Goal: Task Accomplishment & Management: Use online tool/utility

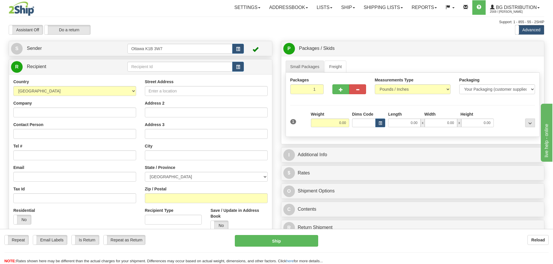
click at [188, 72] on td at bounding box center [185, 67] width 116 height 12
click at [188, 68] on input "text" at bounding box center [179, 67] width 105 height 10
type input "910960"
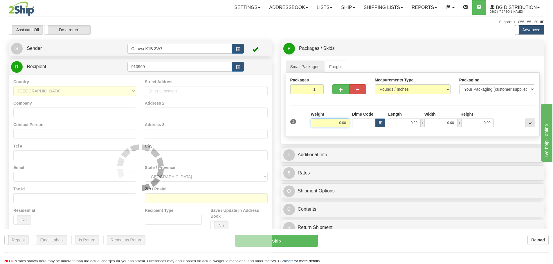
click at [191, 34] on div "Assistant On Assistant Off Do a return Do a return" at bounding box center [117, 30] width 227 height 10
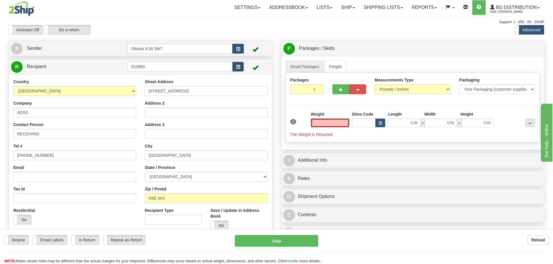
type input "0.00"
click at [238, 67] on span "button" at bounding box center [238, 67] width 4 height 4
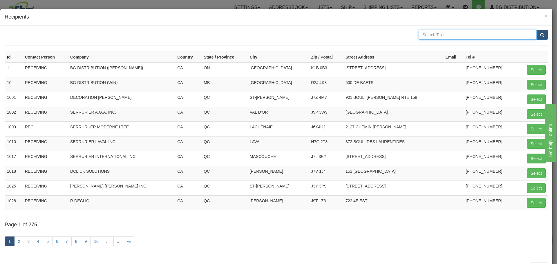
click at [424, 37] on input "text" at bounding box center [478, 35] width 118 height 10
type input "ADSS"
click at [536, 30] on button "submit" at bounding box center [542, 35] width 12 height 10
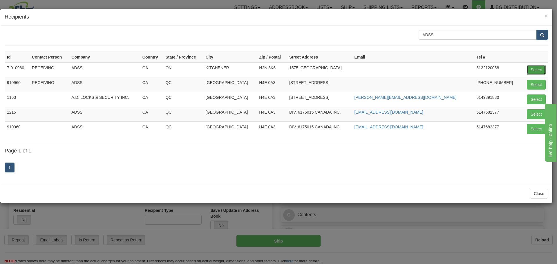
click at [533, 68] on button "Select" at bounding box center [536, 70] width 19 height 10
type input "7-910960"
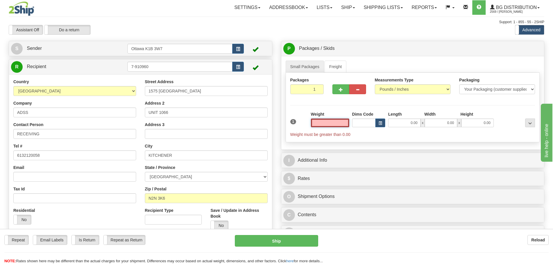
click at [338, 126] on input "text" at bounding box center [330, 123] width 38 height 9
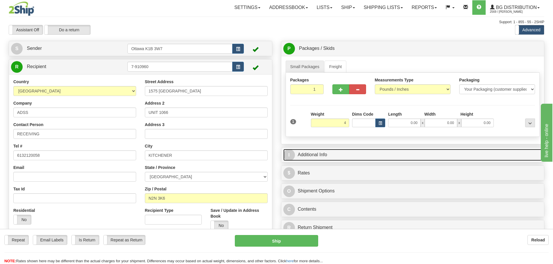
type input "4.00"
click at [446, 153] on link "I Additional Info" at bounding box center [412, 155] width 259 height 12
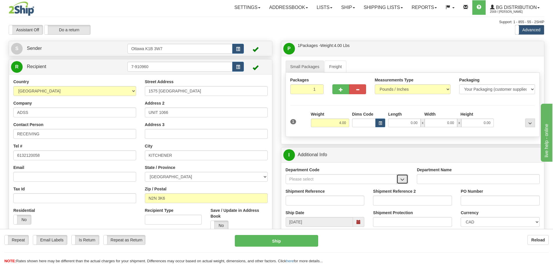
click at [405, 177] on button "button" at bounding box center [402, 179] width 12 height 10
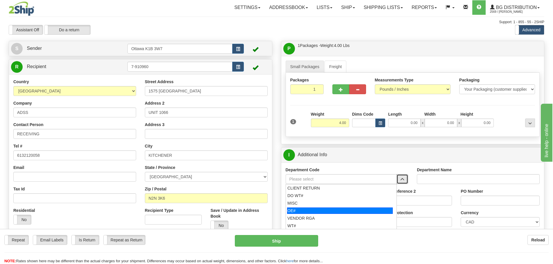
click at [319, 211] on div "OE#" at bounding box center [340, 211] width 106 height 6
type input "OE#"
type input "ORDERS"
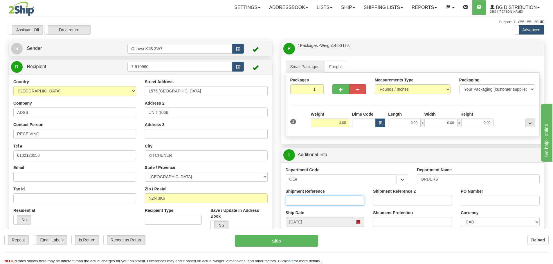
click at [315, 203] on input "Shipment Reference" at bounding box center [324, 201] width 79 height 10
type input "10204731-00"
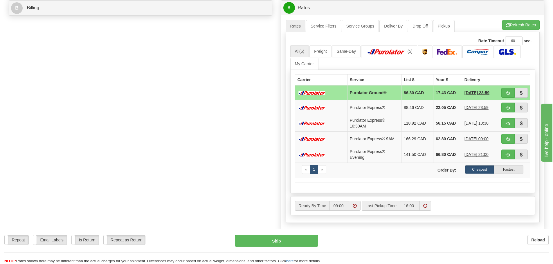
scroll to position [261, 0]
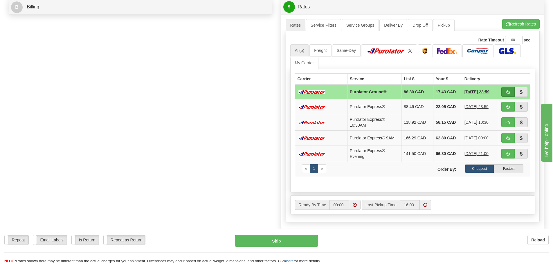
type input "OTT-218424RM"
click at [508, 90] on span "button" at bounding box center [508, 92] width 4 height 4
type input "260"
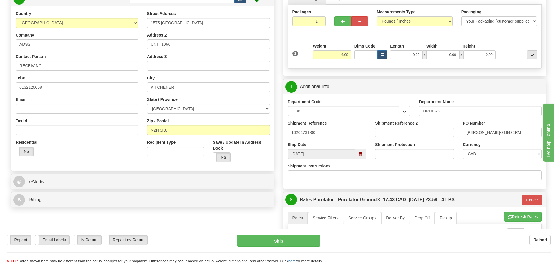
scroll to position [58, 0]
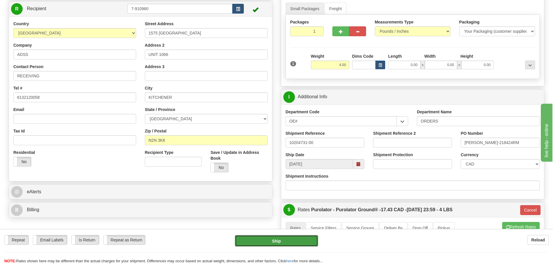
click at [272, 247] on button "Ship" at bounding box center [276, 241] width 83 height 12
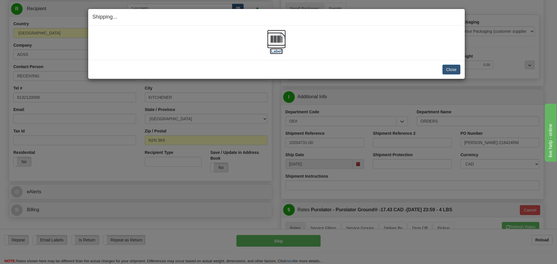
click at [280, 52] on label "[Label]" at bounding box center [276, 51] width 13 height 6
click at [455, 72] on button "Close" at bounding box center [451, 70] width 18 height 10
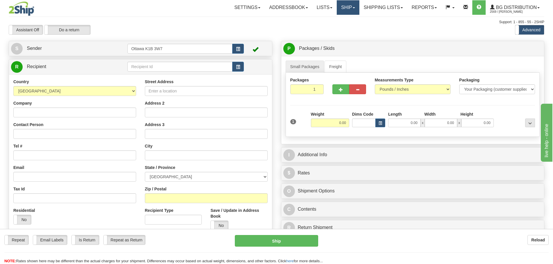
click at [345, 5] on link "Ship" at bounding box center [347, 7] width 22 height 15
click at [341, 22] on link "Ship Screen" at bounding box center [336, 21] width 46 height 8
click at [187, 64] on input "text" at bounding box center [179, 67] width 105 height 10
type input "910629"
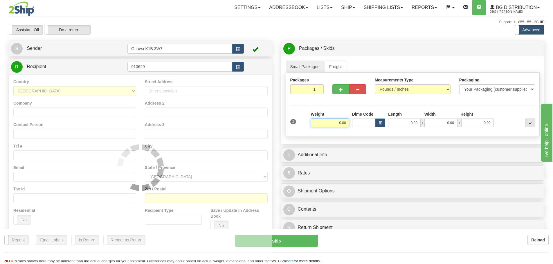
click at [200, 33] on div "Assistant On Assistant Off Do a return Do a return" at bounding box center [117, 30] width 227 height 10
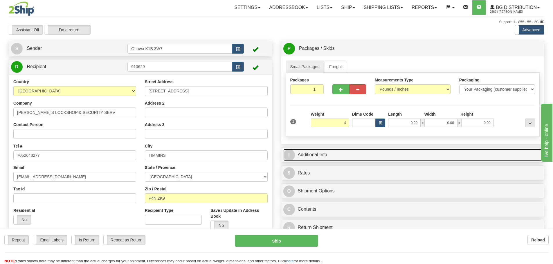
type input "4.00"
click at [390, 154] on link "I Additional Info" at bounding box center [412, 155] width 259 height 12
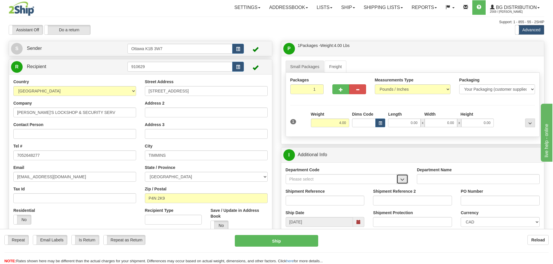
click at [400, 180] on button "button" at bounding box center [402, 179] width 12 height 10
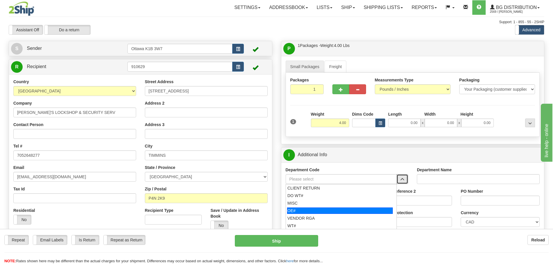
click at [343, 209] on div "OE#" at bounding box center [340, 211] width 106 height 6
type input "OE#"
type input "ORDERS"
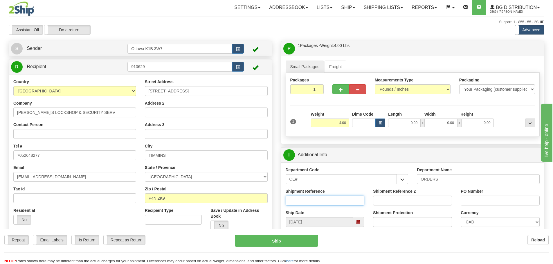
click at [337, 201] on input "Shipment Reference" at bounding box center [324, 201] width 79 height 10
type input "10204396-00"
type input "10204743-00"
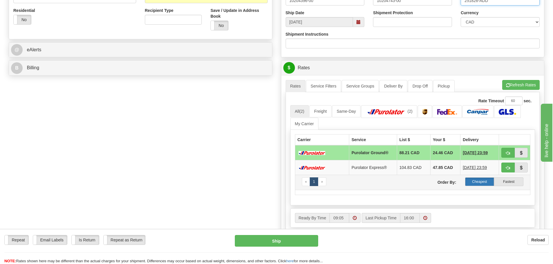
scroll to position [203, 0]
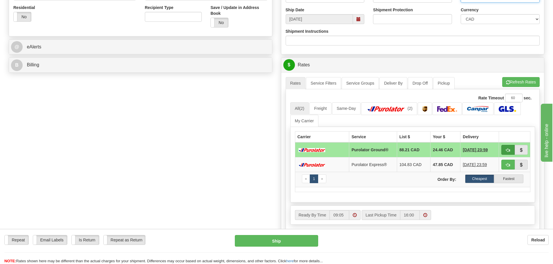
type input "251826-ADD"
click at [510, 147] on button "button" at bounding box center [507, 150] width 13 height 10
type input "260"
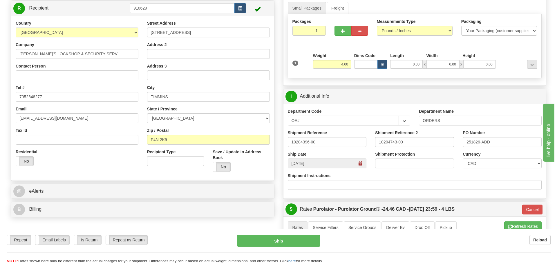
scroll to position [58, 0]
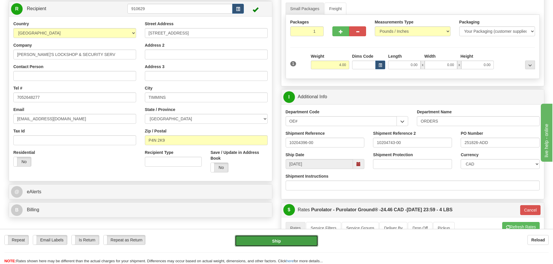
click at [269, 247] on button "Ship" at bounding box center [276, 241] width 83 height 12
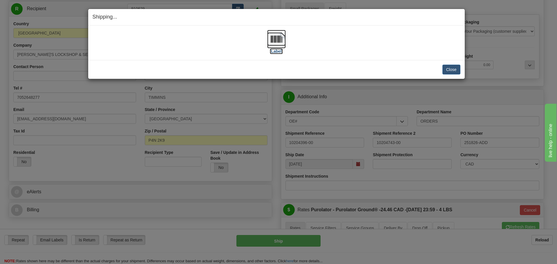
click at [278, 52] on label "[Label]" at bounding box center [276, 51] width 13 height 6
click at [455, 74] on button "Close" at bounding box center [451, 70] width 18 height 10
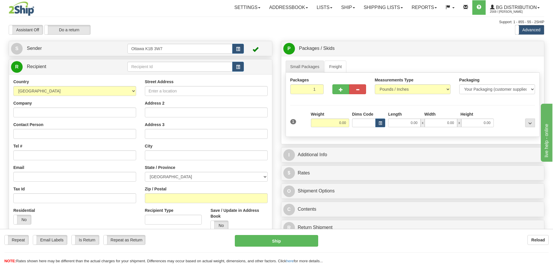
click at [208, 61] on td at bounding box center [185, 67] width 116 height 12
click at [205, 67] on input "text" at bounding box center [179, 67] width 105 height 10
type input "910336"
click at [238, 28] on div "Assistant On Assistant Off Do a return Do a return Previous Next Standard Advan…" at bounding box center [276, 30] width 544 height 10
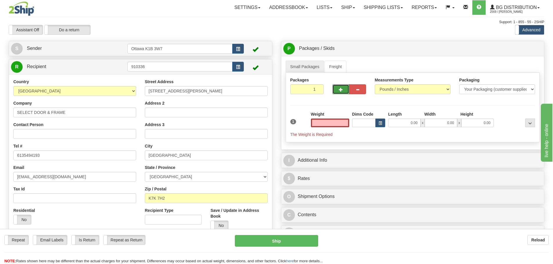
type input "0.00"
click at [341, 86] on button "button" at bounding box center [340, 89] width 17 height 10
type input "2"
click at [530, 48] on span "Pack / Skid Level" at bounding box center [525, 49] width 27 height 4
radio input "true"
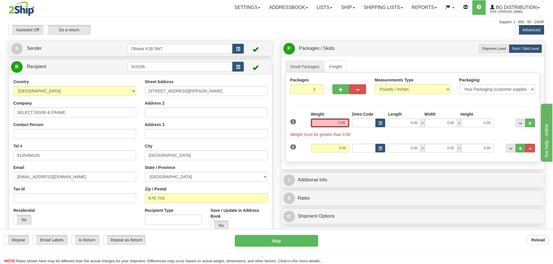
click at [332, 124] on input "0.00" at bounding box center [330, 123] width 38 height 9
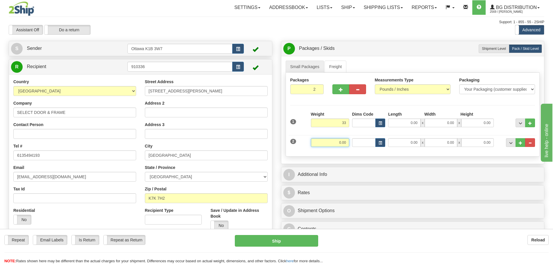
type input "33.00"
click at [338, 143] on input "0.00" at bounding box center [330, 142] width 38 height 9
type input "42.00"
click at [384, 167] on div "I Additional Info" at bounding box center [412, 174] width 263 height 15
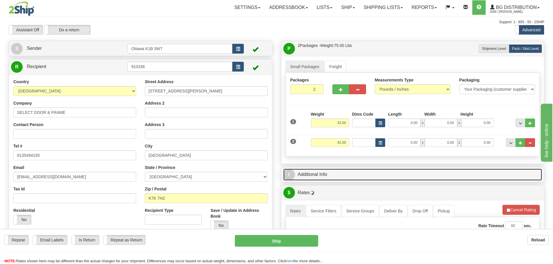
click at [384, 172] on link "I Additional Info" at bounding box center [412, 175] width 259 height 12
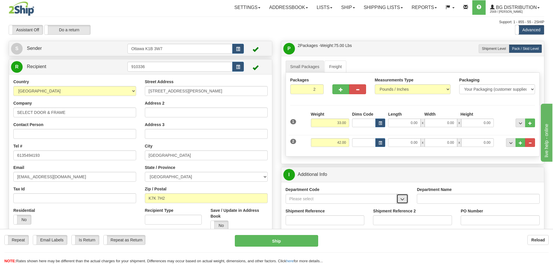
click at [400, 198] on span "button" at bounding box center [402, 200] width 4 height 4
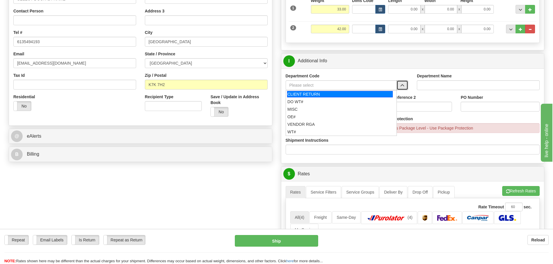
scroll to position [116, 0]
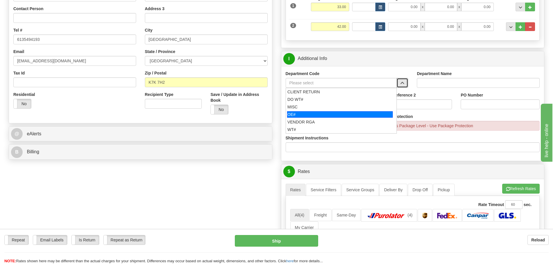
click at [317, 114] on div "OE#" at bounding box center [340, 114] width 106 height 6
type input "OE#"
type input "ORDERS"
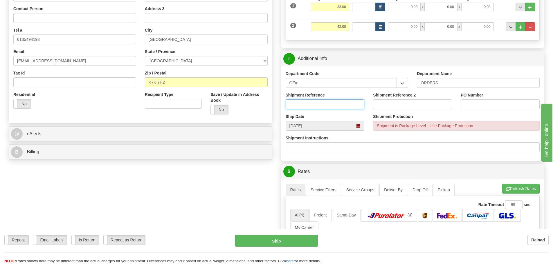
click at [313, 106] on input "Shipment Reference" at bounding box center [324, 104] width 79 height 10
type input "10204849-00"
type input "PO011455"
click at [441, 115] on div "Shipment Protection Shipment is Package Level - Use Package Protection" at bounding box center [456, 122] width 166 height 17
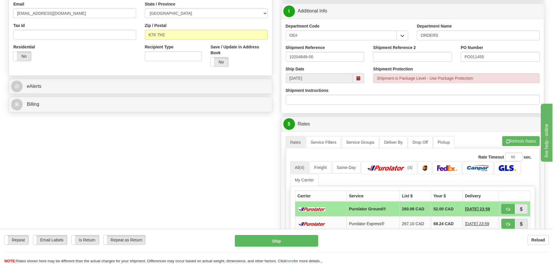
scroll to position [174, 0]
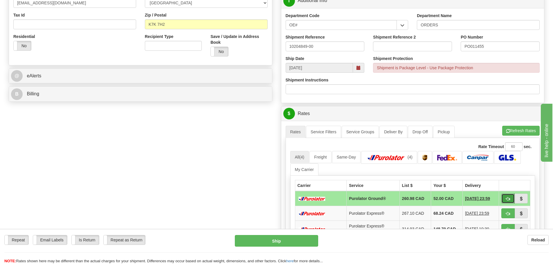
click at [508, 196] on button "button" at bounding box center [507, 199] width 13 height 10
type input "260"
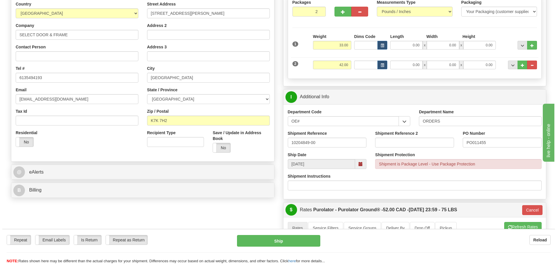
scroll to position [87, 0]
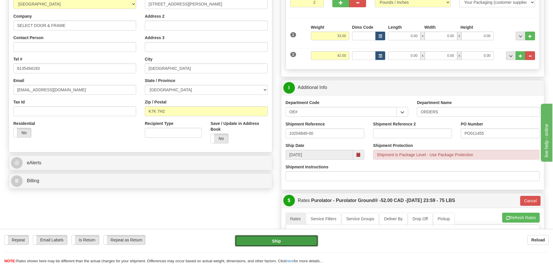
click at [287, 244] on button "Ship" at bounding box center [276, 241] width 83 height 12
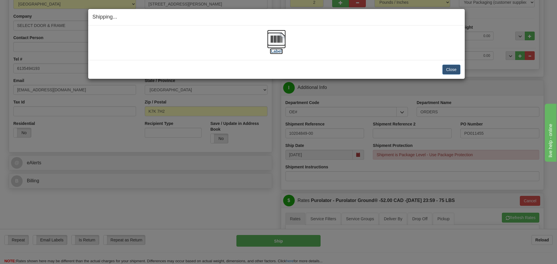
click at [278, 48] on label "[Label]" at bounding box center [276, 51] width 13 height 6
click at [445, 67] on button "Close" at bounding box center [451, 70] width 18 height 10
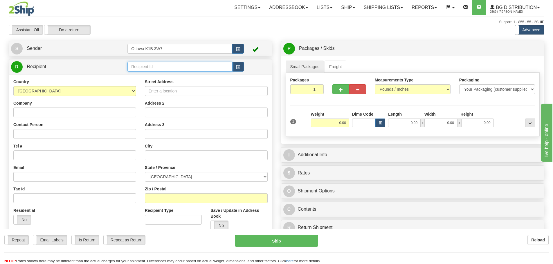
click at [160, 67] on input "text" at bounding box center [179, 67] width 105 height 10
type input "910237"
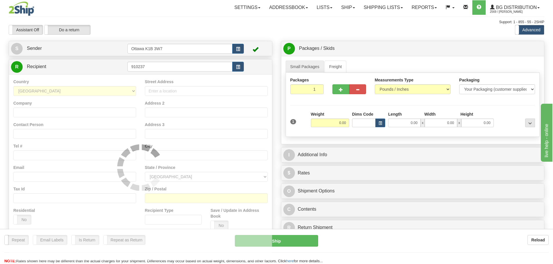
click at [343, 29] on div "Assistant On Assistant Off Do a return Do a return Previous Next Standard Advan…" at bounding box center [276, 30] width 544 height 10
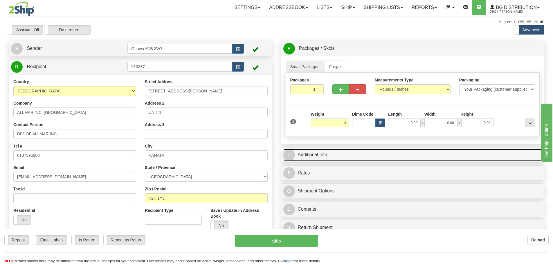
type input "4.00"
drag, startPoint x: 352, startPoint y: 150, endPoint x: 355, endPoint y: 154, distance: 4.8
click at [352, 150] on link "I Additional Info" at bounding box center [412, 155] width 259 height 12
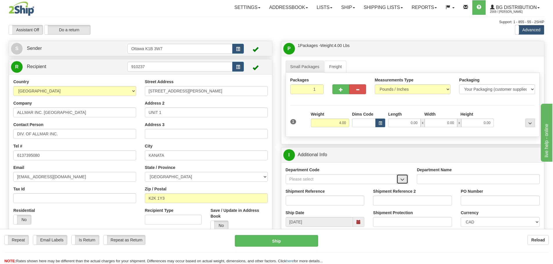
click at [397, 183] on button "button" at bounding box center [402, 179] width 12 height 10
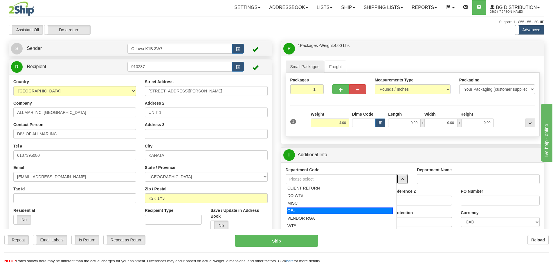
click at [364, 214] on li "OE#" at bounding box center [341, 211] width 111 height 8
type input "OE#"
type input "ORDERS"
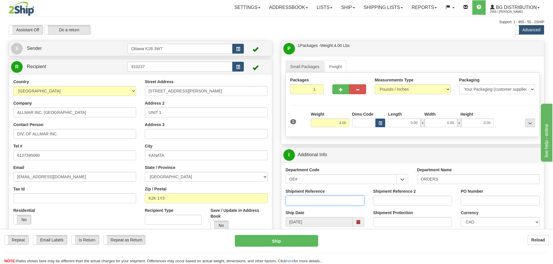
click at [345, 202] on input "Shipment Reference" at bounding box center [324, 201] width 79 height 10
type input "10204639-00"
click at [475, 199] on input "PO Number" at bounding box center [499, 201] width 79 height 10
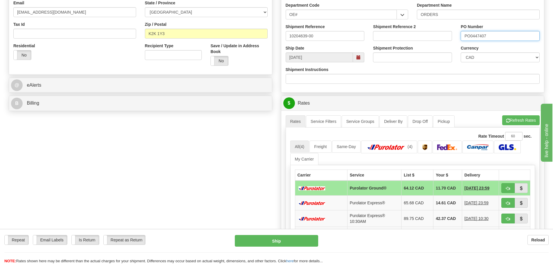
scroll to position [174, 0]
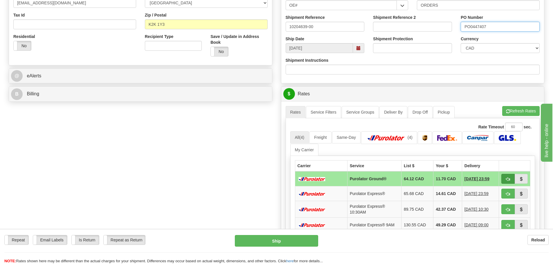
type input "PO0447407"
click at [506, 178] on span "button" at bounding box center [508, 180] width 4 height 4
type input "260"
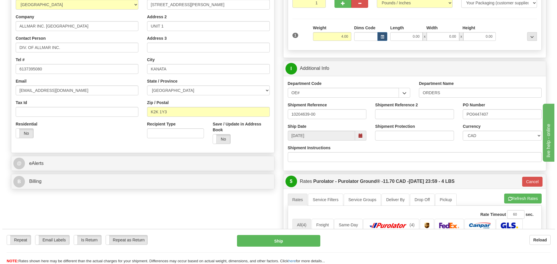
scroll to position [58, 0]
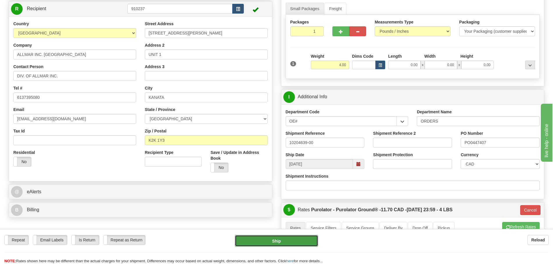
click at [255, 244] on button "Ship" at bounding box center [276, 241] width 83 height 12
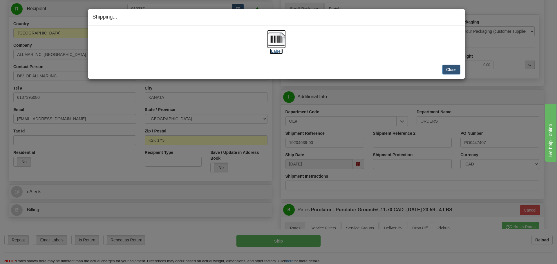
click at [278, 49] on label "[Label]" at bounding box center [276, 51] width 13 height 6
click at [454, 69] on button "Close" at bounding box center [451, 70] width 18 height 10
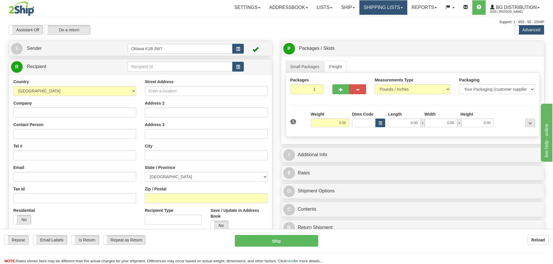
click at [361, 8] on link "Shipping lists" at bounding box center [383, 7] width 48 height 15
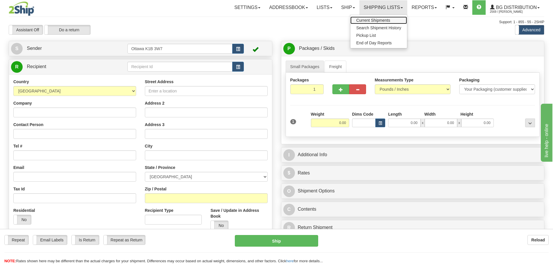
click at [356, 21] on span "Current Shipments" at bounding box center [373, 20] width 34 height 5
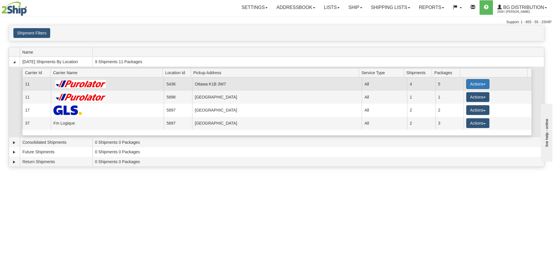
click at [476, 84] on button "Actions" at bounding box center [477, 84] width 23 height 10
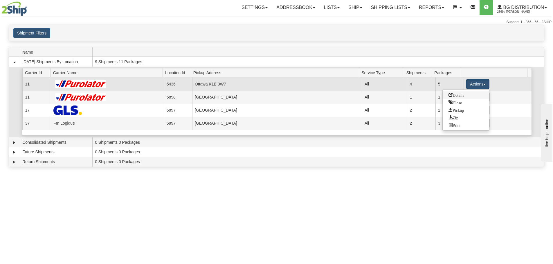
click at [467, 95] on link "Details" at bounding box center [465, 95] width 46 height 8
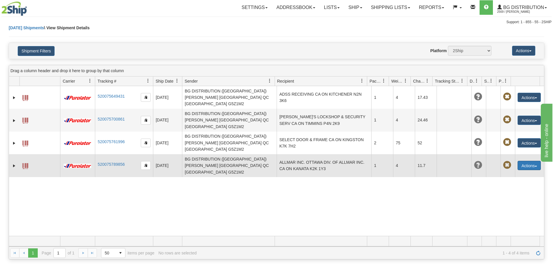
click at [517, 161] on button "Actions" at bounding box center [528, 165] width 23 height 9
click at [505, 195] on link "Delete" at bounding box center [517, 199] width 46 height 8
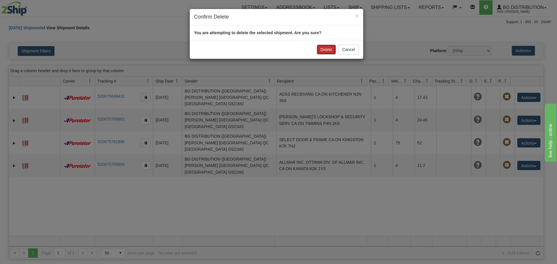
click at [327, 51] on button "Delete" at bounding box center [326, 50] width 19 height 10
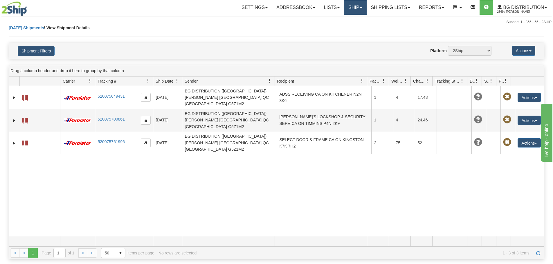
click at [347, 4] on link "Ship" at bounding box center [355, 7] width 22 height 15
click at [351, 19] on link "Ship Screen" at bounding box center [343, 21] width 46 height 8
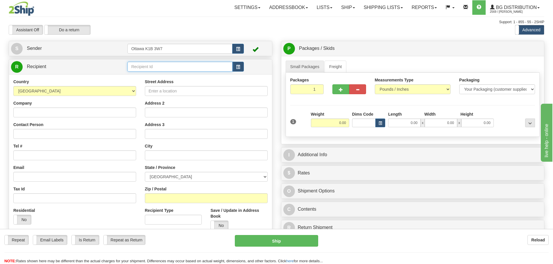
click at [203, 67] on input "text" at bounding box center [179, 67] width 105 height 10
type input "910893"
click at [267, 31] on div "Assistant On Assistant Off Do a return Do a return Previous Next Standard Advan…" at bounding box center [276, 30] width 544 height 10
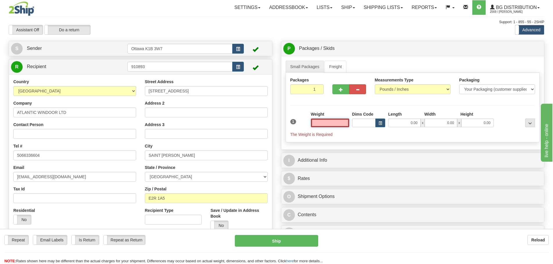
click at [339, 122] on input "text" at bounding box center [330, 123] width 38 height 9
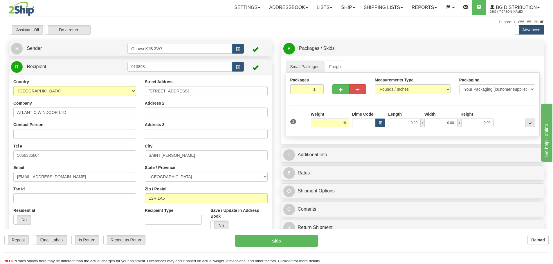
type input "19.00"
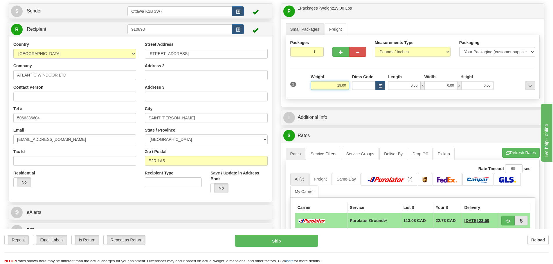
scroll to position [87, 0]
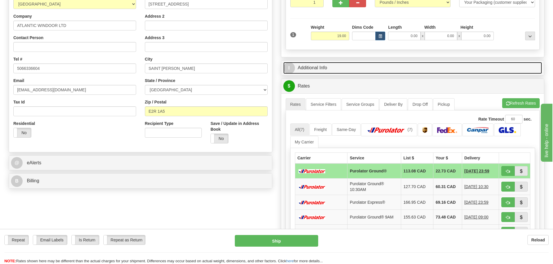
click at [329, 69] on link "I Additional Info" at bounding box center [412, 68] width 259 height 12
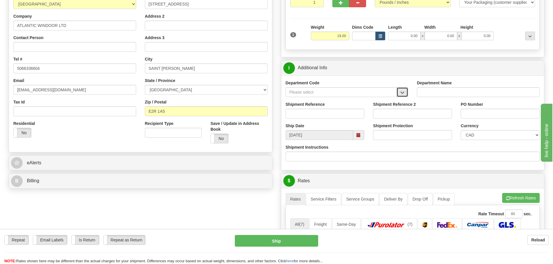
click at [401, 90] on button "button" at bounding box center [402, 92] width 12 height 10
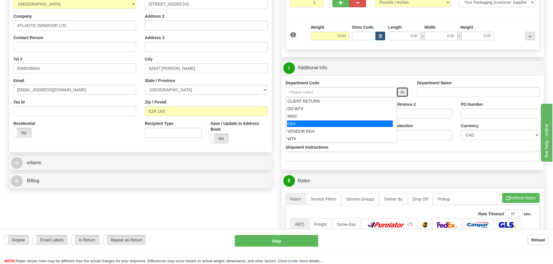
click at [334, 124] on div "OE#" at bounding box center [340, 124] width 106 height 6
type input "OE#"
type input "ORDERS"
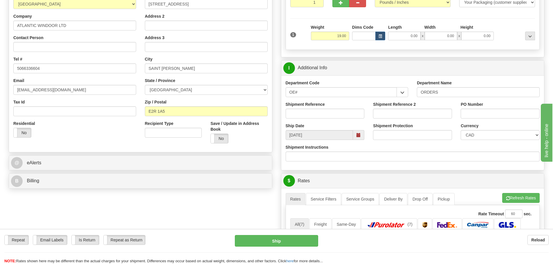
click at [319, 120] on div "Shipment Reference" at bounding box center [325, 112] width 88 height 21
click at [318, 117] on input "Shipment Reference" at bounding box center [324, 114] width 79 height 10
type input "10200767-00"
click at [477, 115] on input "PO Number" at bounding box center [499, 114] width 79 height 10
type input "85833"
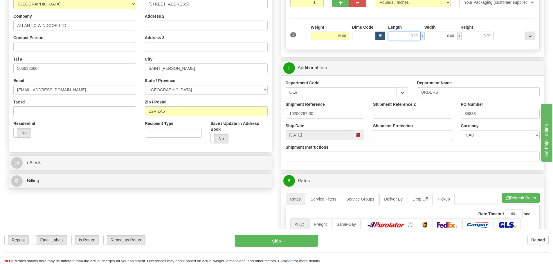
click at [401, 39] on input "0.00" at bounding box center [404, 36] width 32 height 9
type input "52.00"
click at [259, 218] on div "Create a label for the return Create Pickup Without Label S" at bounding box center [276, 207] width 544 height 506
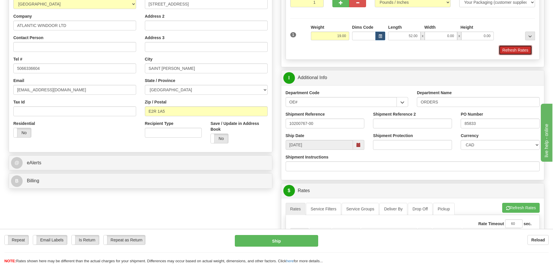
click at [511, 50] on button "Refresh Rates" at bounding box center [514, 50] width 33 height 10
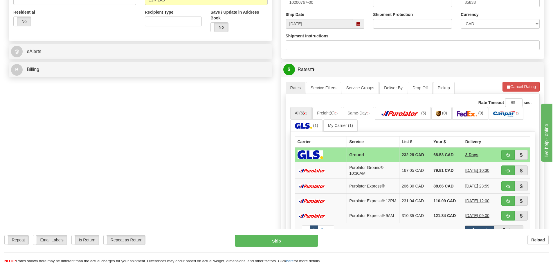
scroll to position [203, 0]
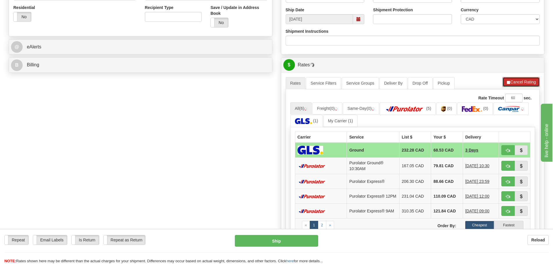
click at [510, 84] on button "Cancel Rating" at bounding box center [520, 82] width 37 height 10
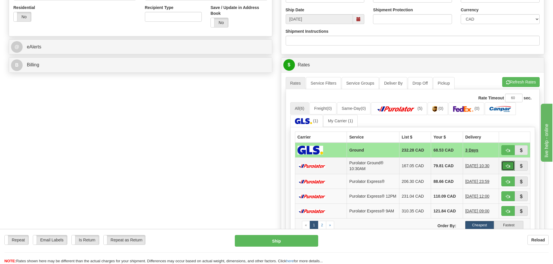
click at [506, 168] on span "button" at bounding box center [508, 166] width 4 height 4
type input "264"
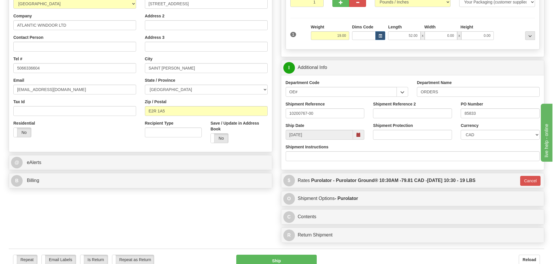
scroll to position [87, 0]
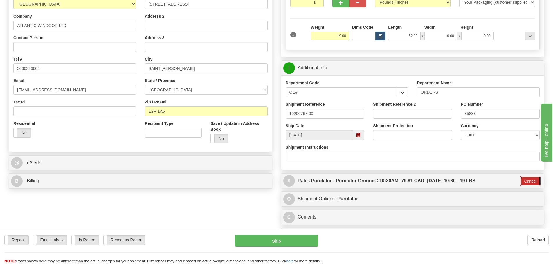
click at [533, 180] on button "Cancel" at bounding box center [530, 181] width 20 height 10
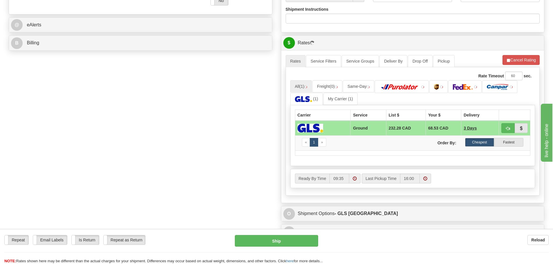
scroll to position [232, 0]
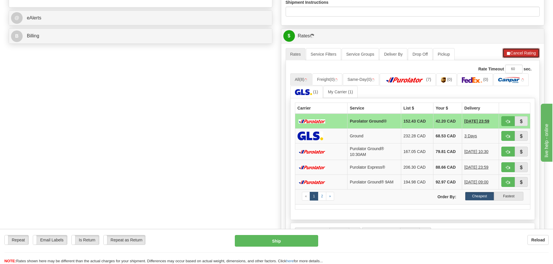
click at [525, 56] on button "Cancel Rating" at bounding box center [520, 53] width 37 height 10
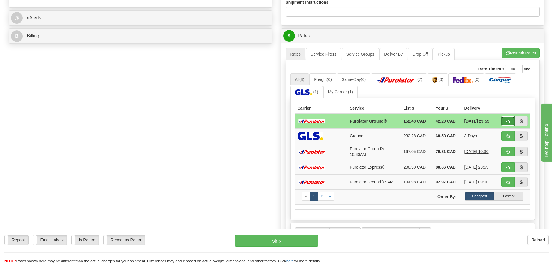
click at [508, 118] on button "button" at bounding box center [507, 121] width 13 height 10
type input "260"
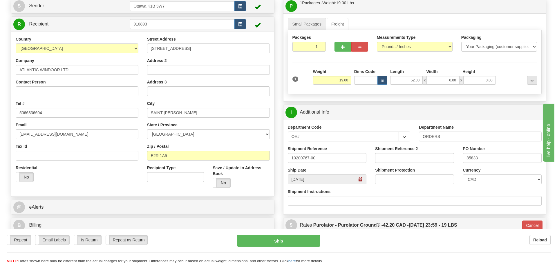
scroll to position [53, 0]
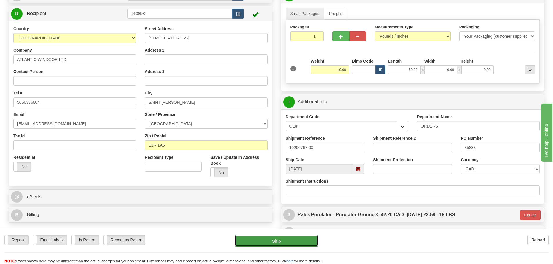
click at [281, 241] on button "Ship" at bounding box center [276, 241] width 83 height 12
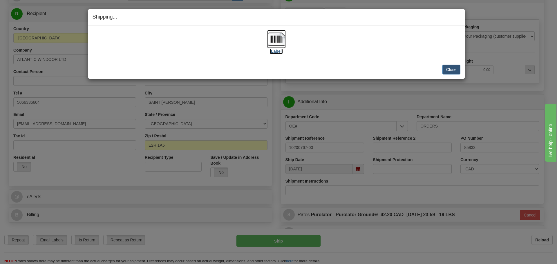
click at [278, 49] on label "[Label]" at bounding box center [276, 51] width 13 height 6
click at [450, 65] on button "Close" at bounding box center [451, 70] width 18 height 10
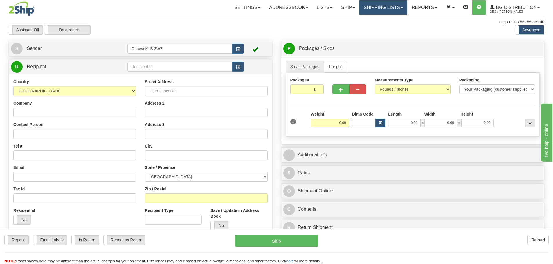
click at [390, 5] on link "Shipping lists" at bounding box center [383, 7] width 48 height 15
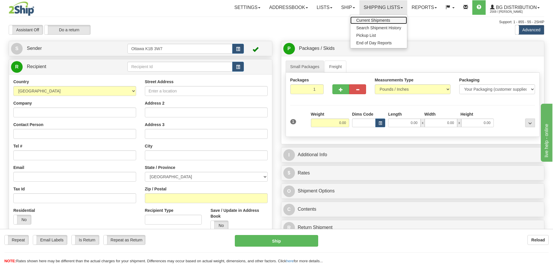
click at [381, 18] on span "Current Shipments" at bounding box center [373, 20] width 34 height 5
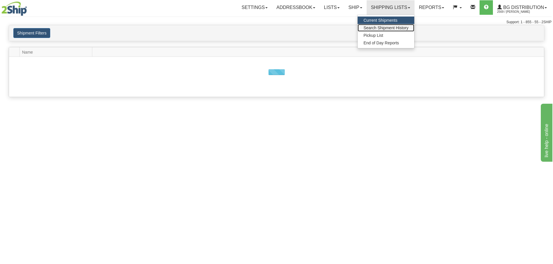
click at [383, 27] on span "Search Shipment History" at bounding box center [385, 28] width 45 height 5
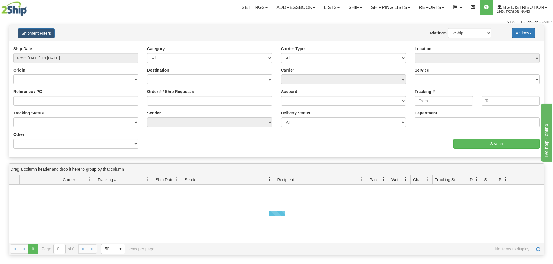
click at [517, 32] on button "Actions" at bounding box center [523, 33] width 23 height 10
click at [516, 33] on button "Actions" at bounding box center [523, 33] width 23 height 10
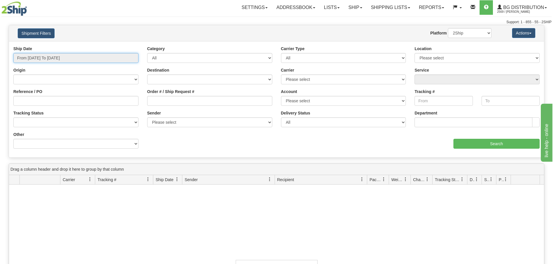
type input "[DATE]"
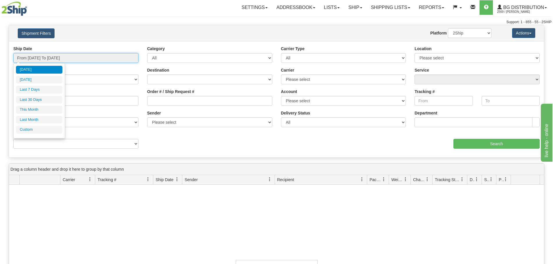
click at [117, 55] on input "From 09/28/2025 To 09/29/2025" at bounding box center [75, 58] width 125 height 10
type input "09/28/2025"
type input "[DATE]"
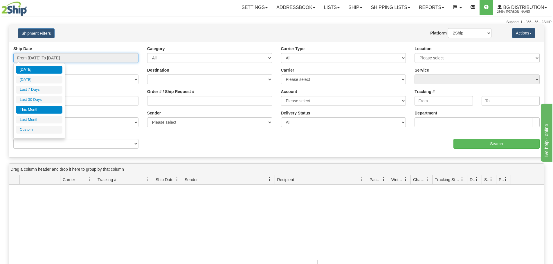
type input "09/01/2025"
type input "09/30/2025"
type input "08/01/2025"
type input "08/31/2025"
type input "[DATE]"
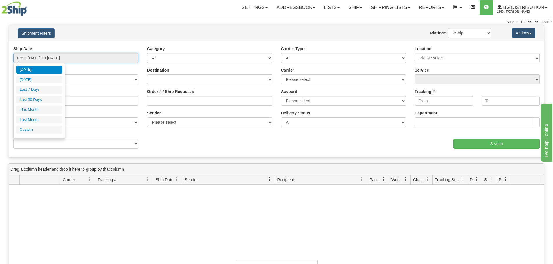
type input "[DATE]"
click at [40, 128] on li "Custom" at bounding box center [39, 130] width 46 height 8
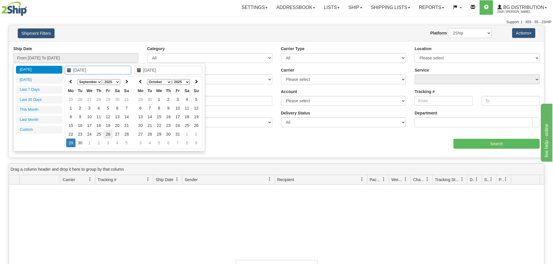
type input "09/26/2025"
click at [110, 132] on td "26" at bounding box center [107, 134] width 9 height 9
click at [138, 82] on icon at bounding box center [140, 81] width 4 height 4
type input "09/26/2025"
click at [174, 135] on td "26" at bounding box center [177, 134] width 9 height 9
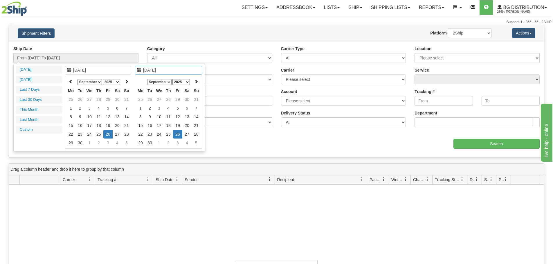
type input "From 09/26/2025 To 09/26/2025"
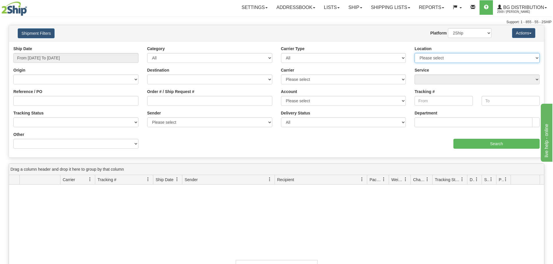
drag, startPoint x: 463, startPoint y: 60, endPoint x: 460, endPoint y: 63, distance: 3.9
click at [463, 60] on select "Please select Ottawa K1B 3W7 Montreal Quebec City Winnipeg Toronto" at bounding box center [476, 58] width 125 height 10
select select "5436"
click at [414, 53] on select "Please select Ottawa K1B 3W7 Montreal Quebec City Winnipeg Toronto" at bounding box center [476, 58] width 125 height 10
click at [467, 142] on input "Search" at bounding box center [496, 144] width 86 height 10
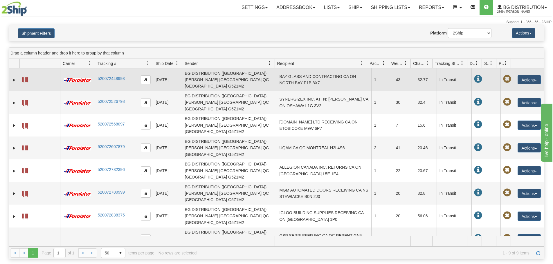
click at [293, 76] on td "BAY GLASS AND CONTRACTING CA ON NORTH BAY P1B 8X7" at bounding box center [323, 79] width 95 height 23
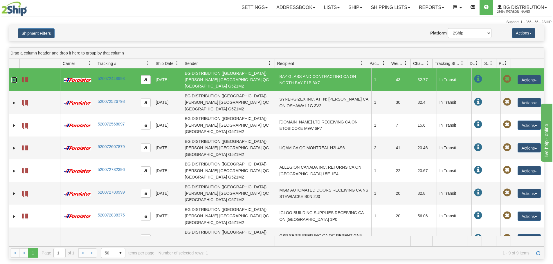
click at [15, 77] on link "Expand" at bounding box center [14, 80] width 6 height 6
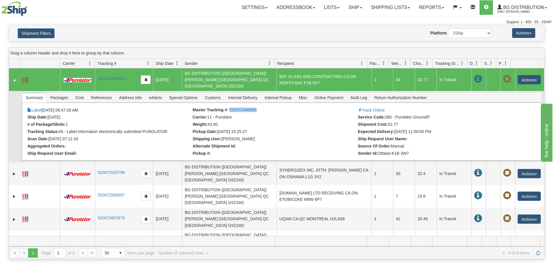
drag, startPoint x: 227, startPoint y: 104, endPoint x: 267, endPoint y: 105, distance: 39.2
click at [266, 108] on li "Master Tracking #: 520072448993" at bounding box center [275, 111] width 164 height 6
copy link "520072448993"
click at [351, 8] on link "Ship" at bounding box center [355, 7] width 22 height 15
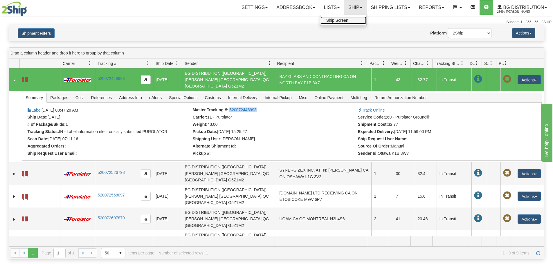
click at [343, 18] on span "Ship Screen" at bounding box center [337, 20] width 22 height 5
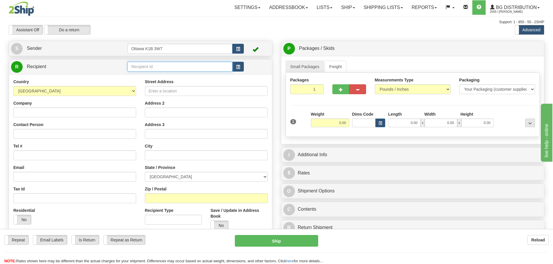
click at [169, 70] on input "text" at bounding box center [179, 67] width 105 height 10
type input "910537"
click at [192, 26] on div "Assistant On Assistant Off Do a return Do a return" at bounding box center [117, 30] width 227 height 10
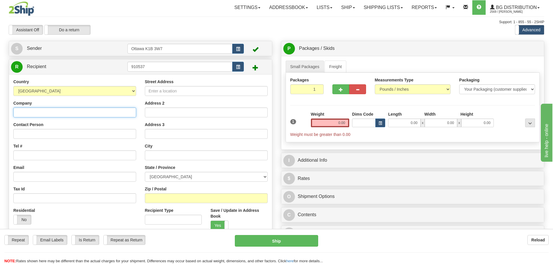
click at [79, 113] on input "Company" at bounding box center [74, 113] width 123 height 10
type input "D"
type input "FIRST CLASS GLASS LTD"
click button "Delete" at bounding box center [0, 0] width 0 height 0
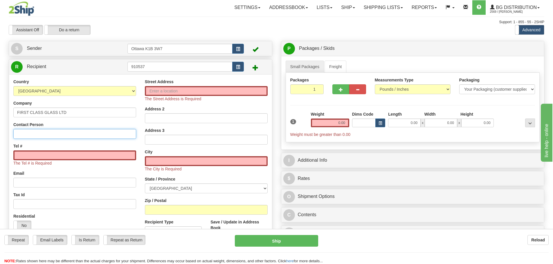
click at [74, 138] on input "Contact Person" at bounding box center [74, 134] width 123 height 10
type input "RECEIVING"
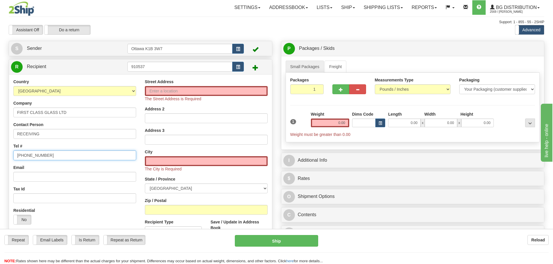
type input "[PHONE_NUMBER]"
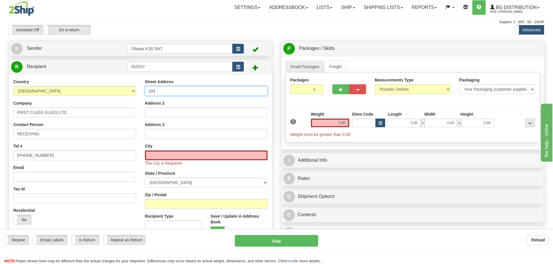
type input "184 HALIFAX ST"
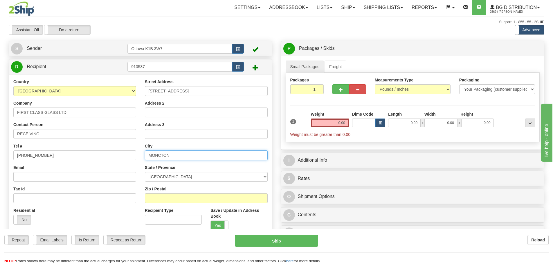
type input "MONCTON"
click at [162, 178] on select "ALBERTA BRITISH COLUMBIA MANITOBA NEW BRUNSWICK NEWFOUNDLAND NOVA SCOTIA NUNAVU…" at bounding box center [206, 177] width 123 height 10
select select "NB"
click at [145, 172] on select "ALBERTA BRITISH COLUMBIA MANITOBA NEW BRUNSWICK NEWFOUNDLAND NOVA SCOTIA NUNAVU…" at bounding box center [206, 177] width 123 height 10
click at [173, 200] on input "Zip / Postal" at bounding box center [206, 198] width 123 height 10
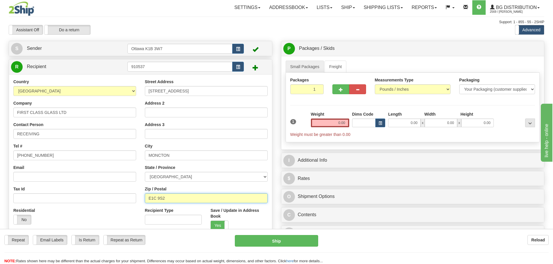
type input "E1C 9S2"
click at [318, 121] on input "0.00" at bounding box center [330, 123] width 38 height 9
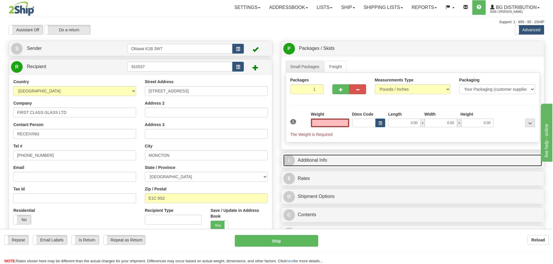
type input "0.00"
click at [348, 162] on link "I Additional Info" at bounding box center [412, 161] width 259 height 12
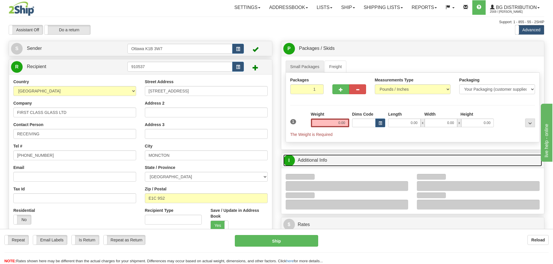
click at [348, 162] on link "I Additional Info" at bounding box center [412, 161] width 259 height 12
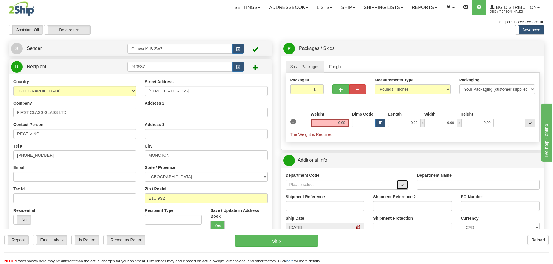
click at [407, 185] on button "button" at bounding box center [402, 185] width 12 height 10
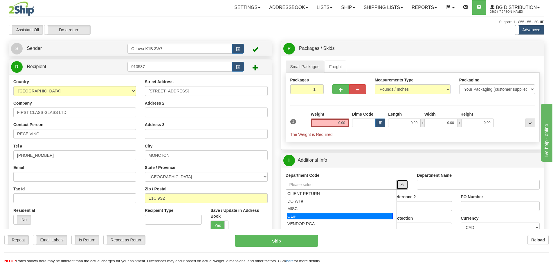
click at [340, 214] on div "OE#" at bounding box center [340, 216] width 106 height 6
type input "OE#"
type input "ORDERS"
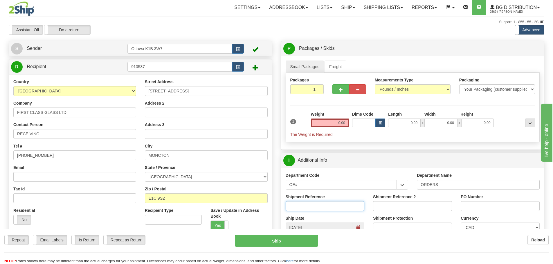
click at [319, 207] on input "Shipment Reference" at bounding box center [324, 206] width 79 height 10
type input "10200433-00"
click at [522, 210] on input "PO Number" at bounding box center [499, 206] width 79 height 10
type input "N/A"
click at [396, 126] on input "0.00" at bounding box center [404, 123] width 32 height 9
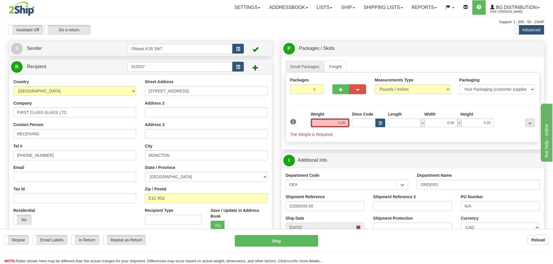
type input "0.00"
click at [338, 122] on input "0.00" at bounding box center [330, 123] width 38 height 9
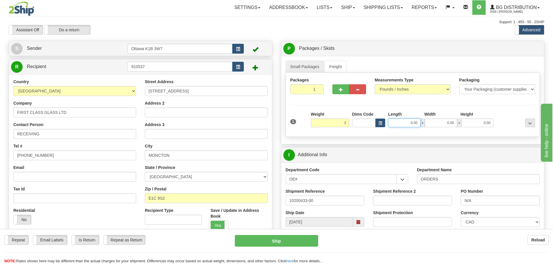
type input "3.00"
click at [397, 121] on input "0.00" at bounding box center [404, 123] width 32 height 9
type input "38.00"
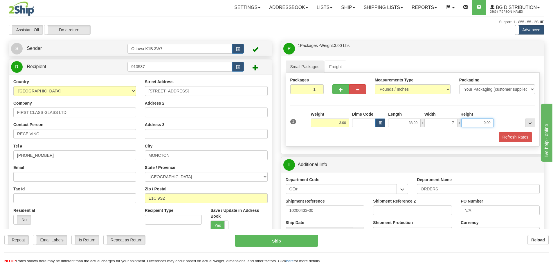
type input "7.00"
type input "."
type input "2.50"
drag, startPoint x: 508, startPoint y: 139, endPoint x: 498, endPoint y: 135, distance: 10.4
click at [508, 139] on button "Refresh Rates" at bounding box center [514, 137] width 33 height 10
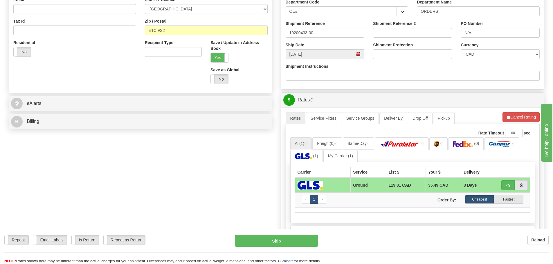
scroll to position [174, 0]
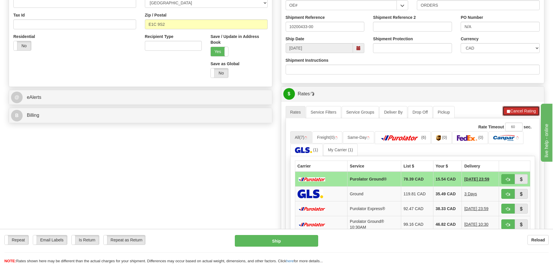
click at [517, 116] on button "Cancel Rating" at bounding box center [520, 111] width 37 height 10
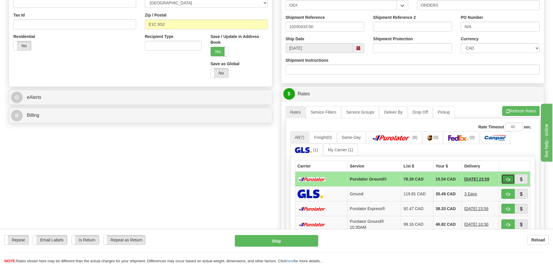
click at [508, 181] on span "button" at bounding box center [508, 180] width 4 height 4
type input "260"
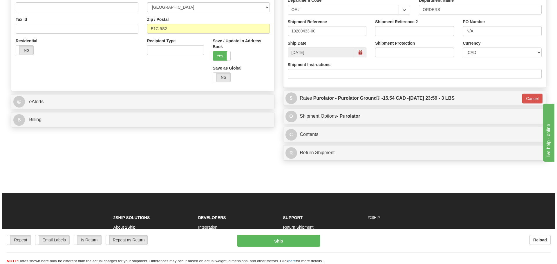
scroll to position [58, 0]
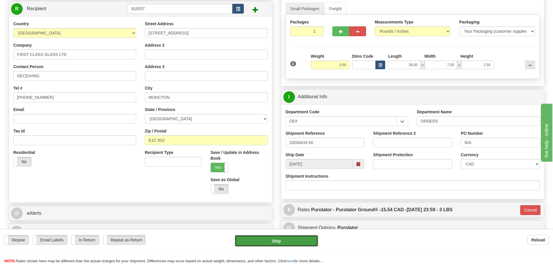
click at [290, 240] on button "Ship" at bounding box center [276, 241] width 83 height 12
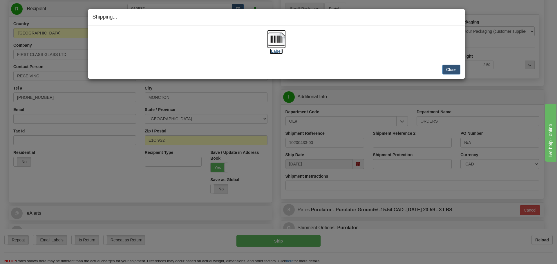
click at [280, 46] on img at bounding box center [276, 39] width 19 height 19
click at [452, 68] on button "Close" at bounding box center [451, 70] width 18 height 10
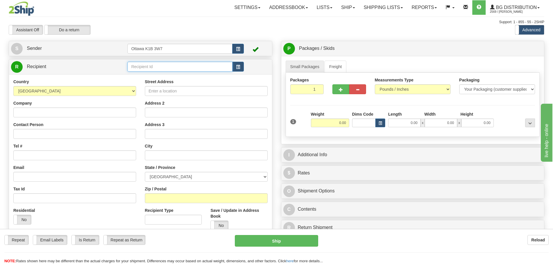
click at [171, 66] on input "text" at bounding box center [179, 67] width 105 height 10
type input "60053"
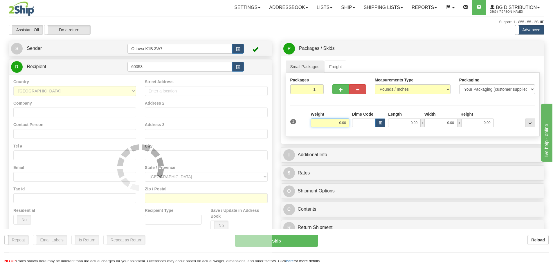
click at [162, 32] on div "Assistant On Assistant Off Do a return Do a return" at bounding box center [117, 30] width 227 height 10
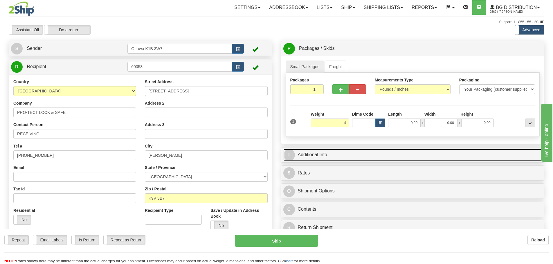
type input "4.00"
click at [373, 153] on link "I Additional Info" at bounding box center [412, 155] width 259 height 12
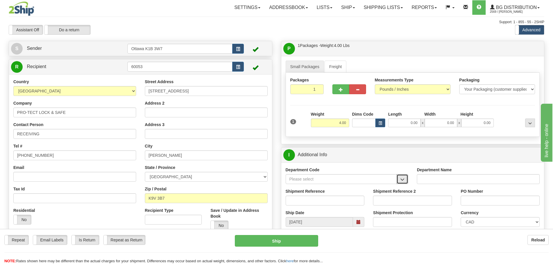
click at [401, 178] on span "button" at bounding box center [402, 180] width 4 height 4
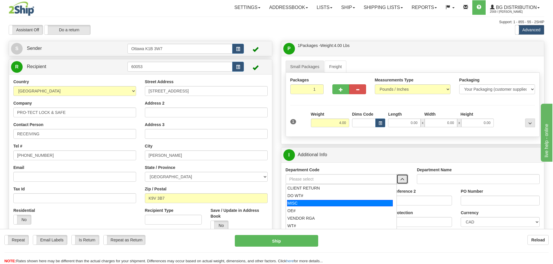
click at [338, 200] on li "MISC" at bounding box center [341, 204] width 111 height 8
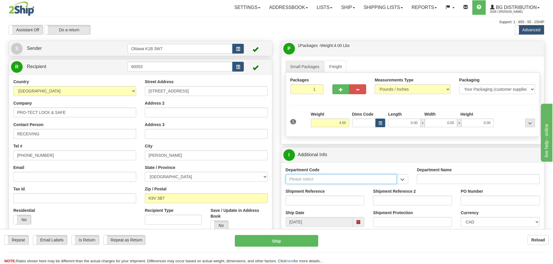
type input "MISC"
drag, startPoint x: 332, startPoint y: 182, endPoint x: 220, endPoint y: 188, distance: 112.4
click at [223, 41] on div "Create a label for the return Create Pickup Without Label S Sender" at bounding box center [276, 41] width 544 height 0
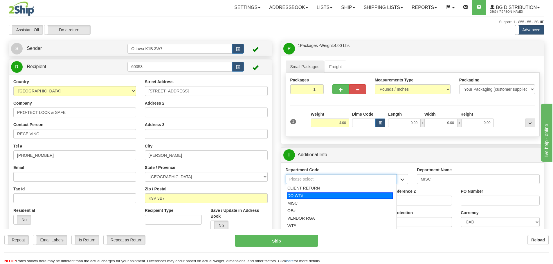
click at [302, 193] on div "DO WT#" at bounding box center [340, 196] width 106 height 6
type input "DO WT#"
type input "DIRECT ORDERS"
type input "DO WT#"
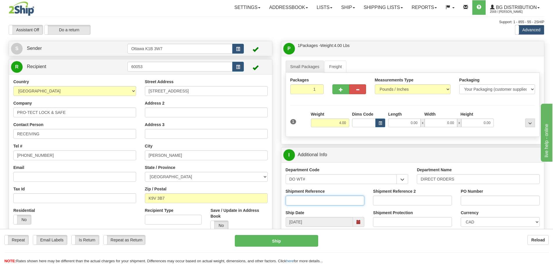
click at [307, 202] on input "Shipment Reference" at bounding box center [324, 201] width 79 height 10
type input "167160-00"
click at [478, 204] on input "PO Number" at bounding box center [499, 201] width 79 height 10
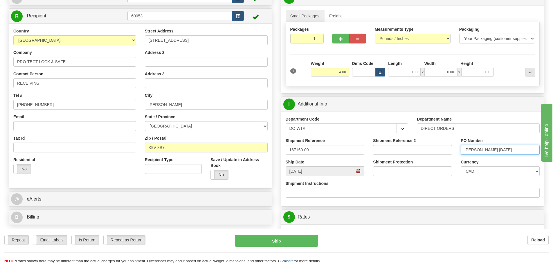
scroll to position [145, 0]
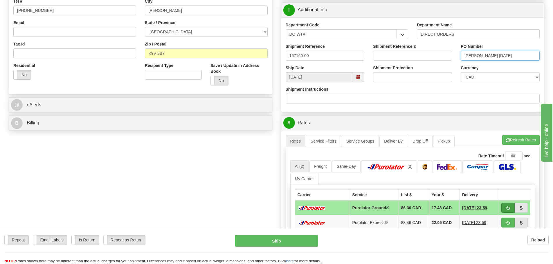
type input "RON 09/27/25"
click at [505, 206] on button "button" at bounding box center [507, 208] width 13 height 10
type input "260"
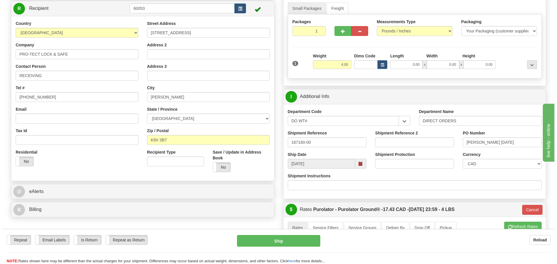
scroll to position [58, 0]
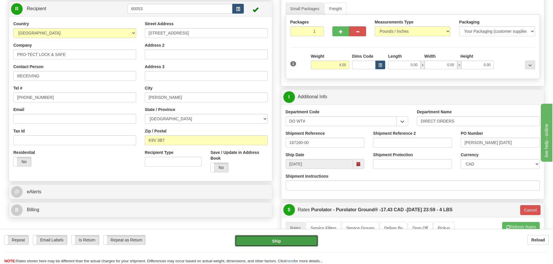
click at [297, 245] on button "Ship" at bounding box center [276, 241] width 83 height 12
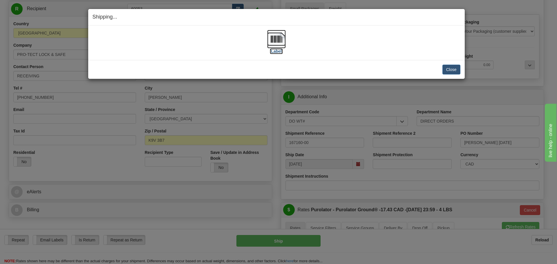
click at [274, 51] on label "[Label]" at bounding box center [276, 51] width 13 height 6
click at [454, 75] on div "Close Cancel Cancel Shipment and Quit Pickup Quit Pickup ONLY" at bounding box center [276, 69] width 376 height 19
click at [455, 70] on button "Close" at bounding box center [451, 70] width 18 height 10
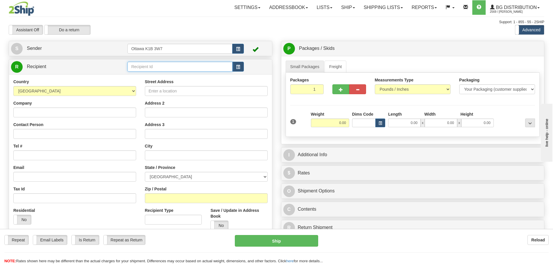
click at [174, 63] on input "text" at bounding box center [179, 67] width 105 height 10
type input "45005"
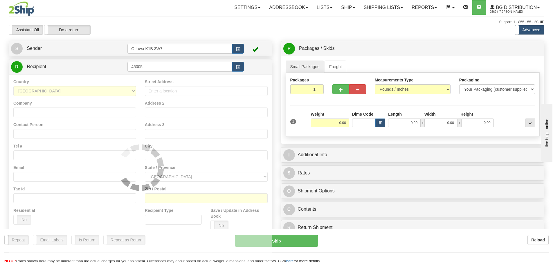
click at [216, 34] on div "Assistant On Assistant Off Do a return Do a return" at bounding box center [117, 30] width 227 height 10
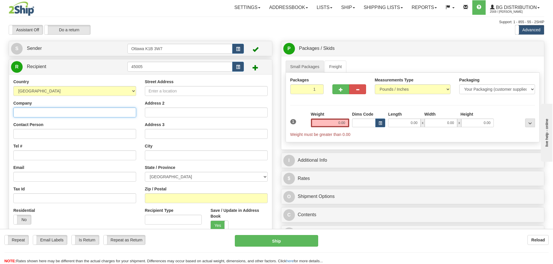
click at [39, 113] on input "Company" at bounding box center [74, 113] width 123 height 10
type input "DEVILLE COFFEE"
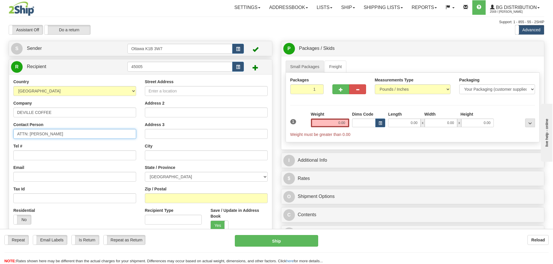
type input "ATTN: [PERSON_NAME]"
type input "[PHONE_NUMBER]"
click at [165, 81] on label "Street Address" at bounding box center [159, 82] width 29 height 6
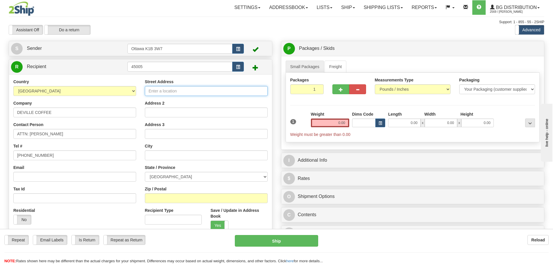
click at [165, 86] on input "Street Address" at bounding box center [206, 91] width 123 height 10
click at [168, 96] on input "Street Address" at bounding box center [206, 91] width 123 height 10
type input "[STREET_ADDRESS]"
type input "CALGARY"
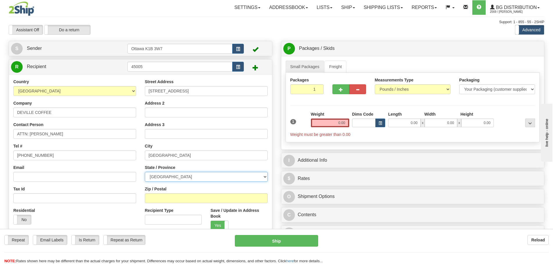
click at [243, 178] on select "ALBERTA BRITISH COLUMBIA MANITOBA NEW BRUNSWICK NEWFOUNDLAND NOVA SCOTIA NUNAVU…" at bounding box center [206, 177] width 123 height 10
click at [145, 172] on select "ALBERTA BRITISH COLUMBIA MANITOBA NEW BRUNSWICK NEWFOUNDLAND NOVA SCOTIA NUNAVU…" at bounding box center [206, 177] width 123 height 10
click at [198, 175] on select "ALBERTA BRITISH COLUMBIA MANITOBA NEW BRUNSWICK NEWFOUNDLAND NOVA SCOTIA NUNAVU…" at bounding box center [206, 177] width 123 height 10
select select "AB"
click at [145, 172] on select "ALBERTA BRITISH COLUMBIA MANITOBA NEW BRUNSWICK NEWFOUNDLAND NOVA SCOTIA NUNAVU…" at bounding box center [206, 177] width 123 height 10
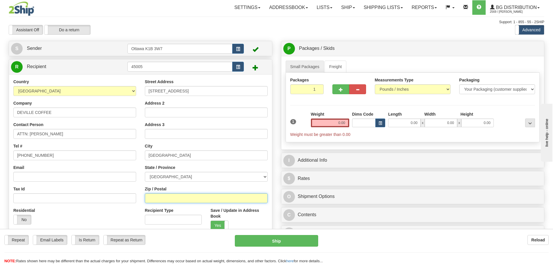
click at [176, 194] on input "Zip / Postal" at bounding box center [206, 198] width 123 height 10
type input "T3G 4J8"
click at [333, 124] on input "0.00" at bounding box center [330, 123] width 38 height 9
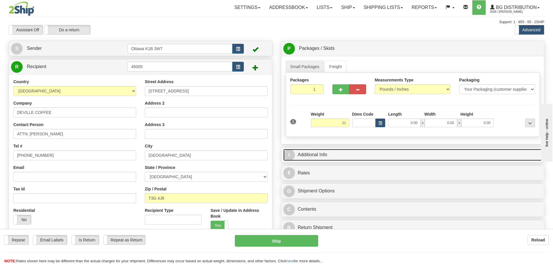
type input "11.00"
click at [345, 155] on link "I Additional Info" at bounding box center [412, 155] width 259 height 12
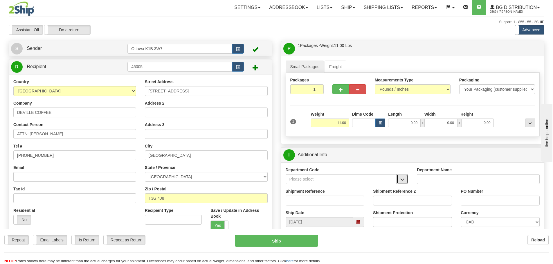
click at [401, 178] on span "button" at bounding box center [402, 180] width 4 height 4
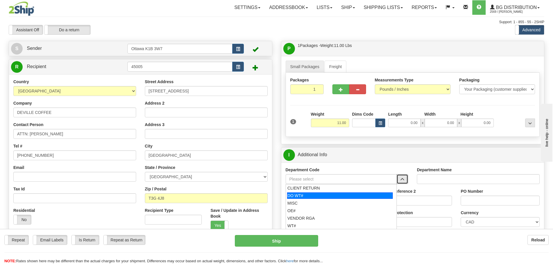
click at [342, 197] on div "DO WT#" at bounding box center [340, 196] width 106 height 6
type input "DO WT#"
type input "DIRECT ORDERS"
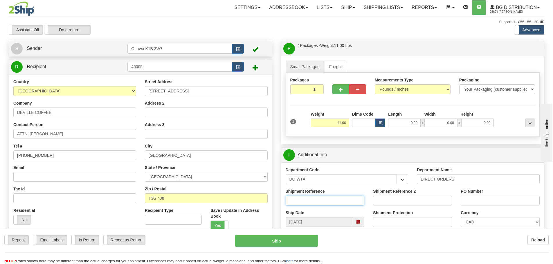
click at [338, 204] on input "Shipment Reference" at bounding box center [324, 201] width 79 height 10
type input "167148-00"
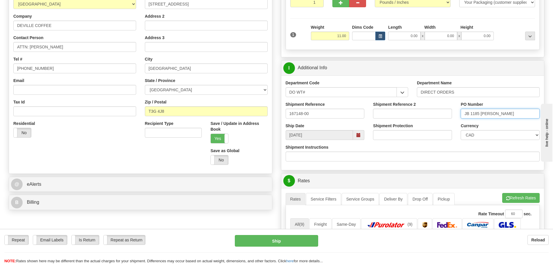
scroll to position [145, 0]
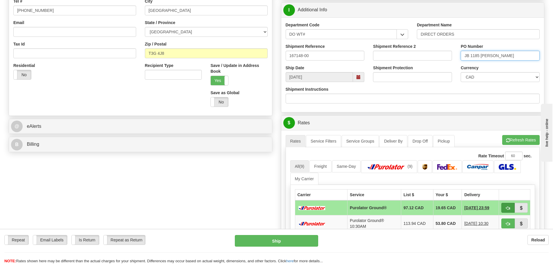
type input "JB 1185 Brian Milne"
click at [510, 209] on button "button" at bounding box center [507, 208] width 13 height 10
type input "260"
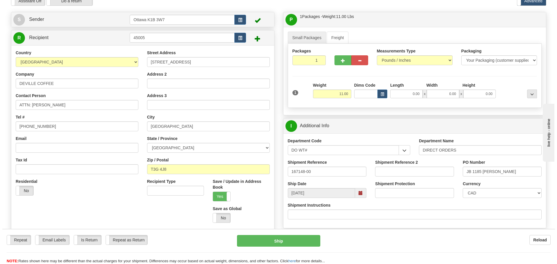
scroll to position [58, 0]
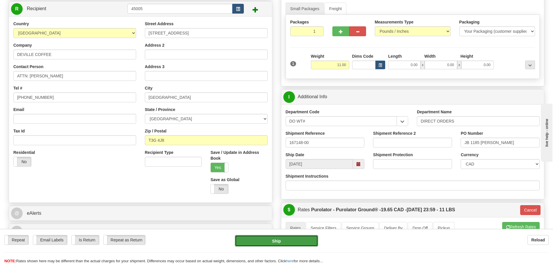
click at [276, 238] on button "Ship" at bounding box center [276, 241] width 83 height 12
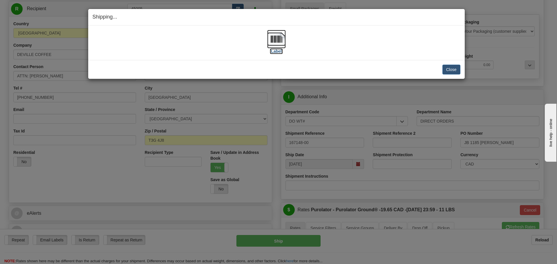
click at [276, 53] on label "[Label]" at bounding box center [276, 51] width 13 height 6
click at [454, 68] on button "Close" at bounding box center [451, 70] width 18 height 10
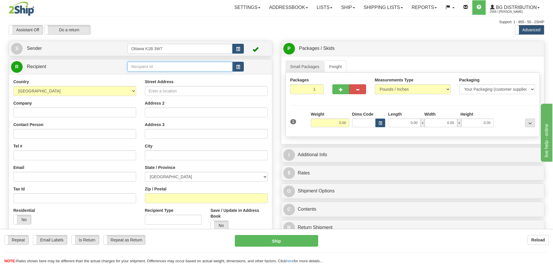
click at [195, 63] on input "text" at bounding box center [179, 67] width 105 height 10
type input "60160"
click at [214, 37] on div "Toggle navigation Settings Shipping Preferences Fields Preferences New" at bounding box center [276, 165] width 553 height 330
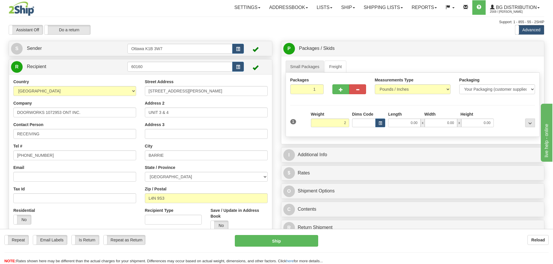
type input "2.00"
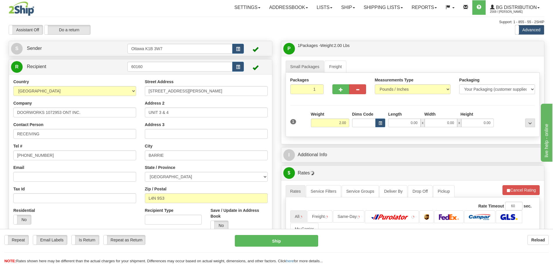
click at [362, 33] on div "Assistant On Assistant Off Do a return Do a return Previous Next Standard Advan…" at bounding box center [276, 30] width 544 height 10
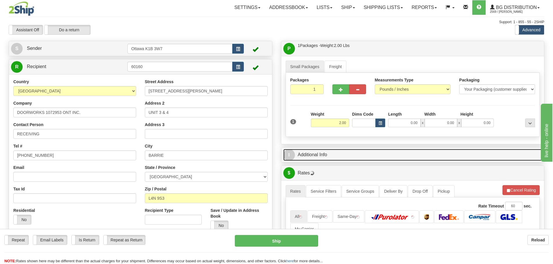
click at [354, 152] on link "I Additional Info" at bounding box center [412, 155] width 259 height 12
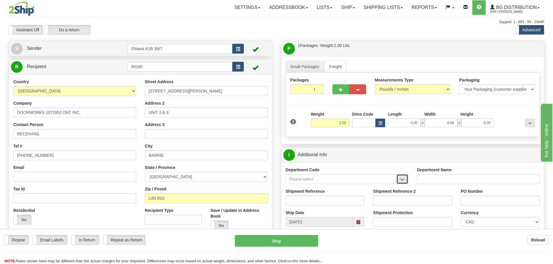
click at [402, 178] on span "button" at bounding box center [402, 180] width 4 height 4
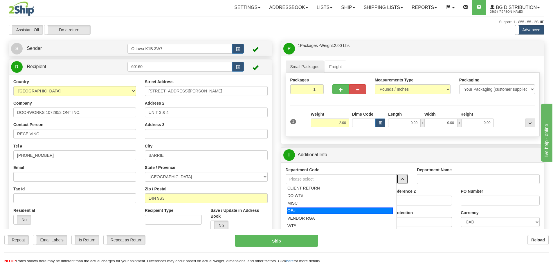
click at [332, 209] on div "OE#" at bounding box center [340, 211] width 106 height 6
type input "OE#"
type input "ORDERS"
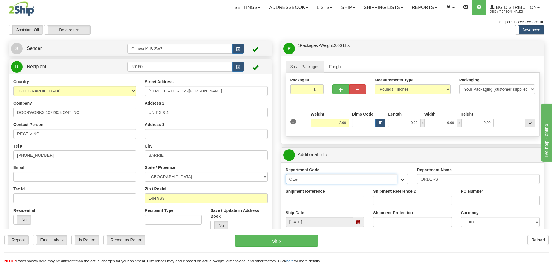
drag, startPoint x: 306, startPoint y: 178, endPoint x: 184, endPoint y: 191, distance: 122.3
click at [191, 41] on div "Create a label for the return Create Pickup Without Label S Sender" at bounding box center [276, 41] width 544 height 0
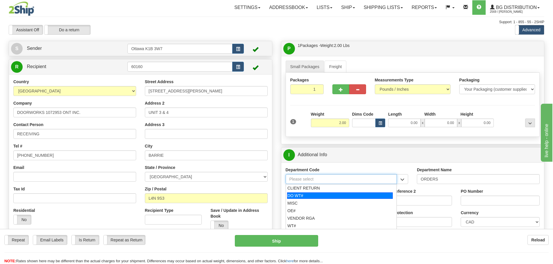
click at [300, 195] on div "DO WT#" at bounding box center [340, 196] width 106 height 6
type input "DO WT#"
type input "DIRECT ORDERS"
type input "DO WT#"
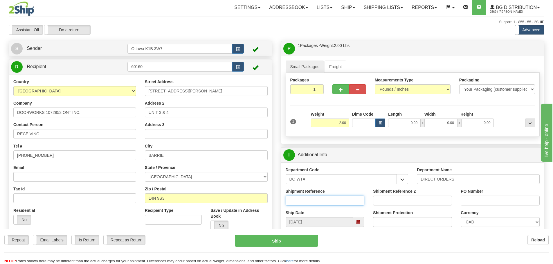
click at [303, 201] on input "Shipment Reference" at bounding box center [324, 201] width 79 height 10
type input "167085-00"
click at [482, 206] on div "PO Number" at bounding box center [500, 199] width 88 height 21
click at [481, 203] on input "PO Number" at bounding box center [499, 201] width 79 height 10
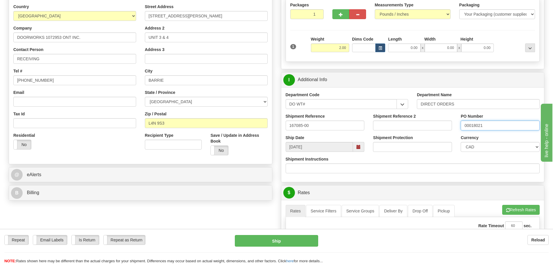
scroll to position [174, 0]
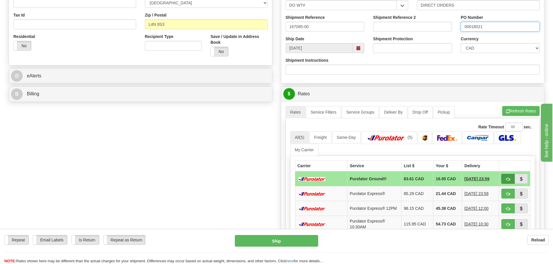
type input "00018021"
click at [507, 176] on button "button" at bounding box center [507, 179] width 13 height 10
type input "260"
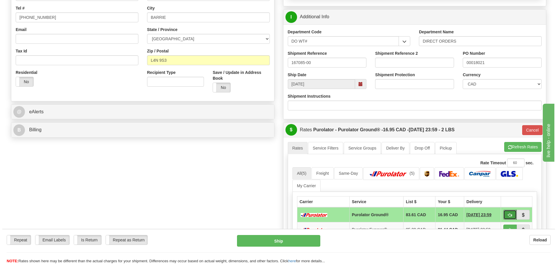
scroll to position [58, 0]
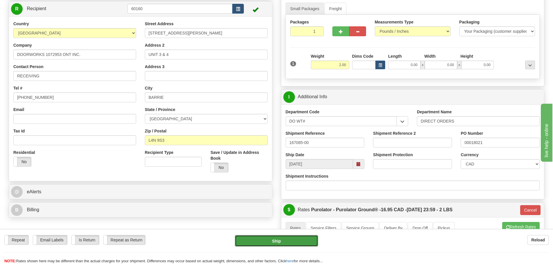
click at [270, 247] on button "Ship" at bounding box center [276, 241] width 83 height 12
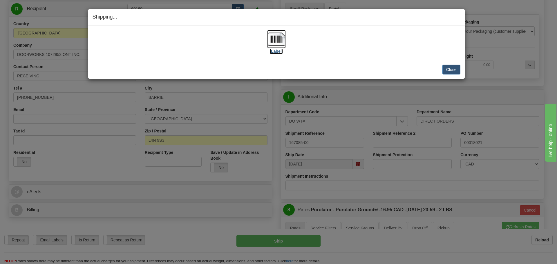
click at [275, 50] on label "[Label]" at bounding box center [276, 51] width 13 height 6
click at [471, 14] on div "Shipping... Your SHIPMENT will EXPIRE in [Label] IMPORTANT NOTICE Embassy / Con…" at bounding box center [278, 132] width 557 height 264
click at [453, 68] on button "Close" at bounding box center [451, 70] width 18 height 10
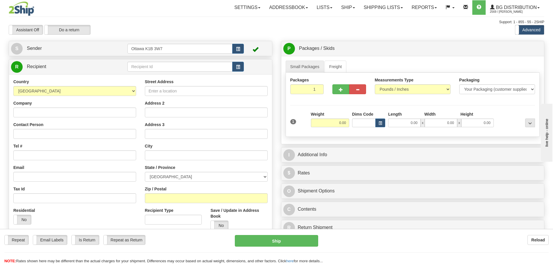
drag, startPoint x: 155, startPoint y: 61, endPoint x: 157, endPoint y: 68, distance: 7.0
click at [156, 64] on td at bounding box center [185, 67] width 116 height 12
click at [157, 68] on input "text" at bounding box center [179, 67] width 105 height 10
type input "910929"
click at [177, 32] on div "Assistant On Assistant Off Do a return Do a return" at bounding box center [117, 30] width 227 height 10
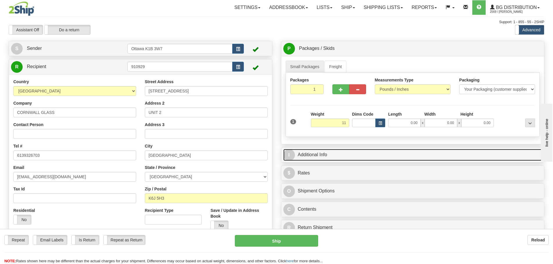
type input "11.00"
click at [349, 160] on link "I Additional Info" at bounding box center [412, 155] width 259 height 12
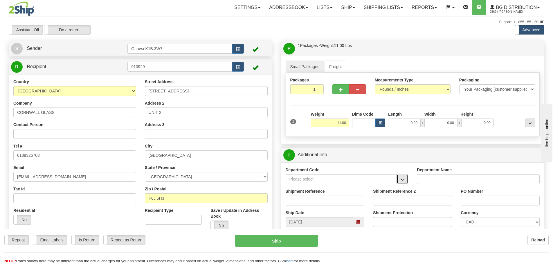
click at [401, 180] on span "button" at bounding box center [402, 180] width 4 height 4
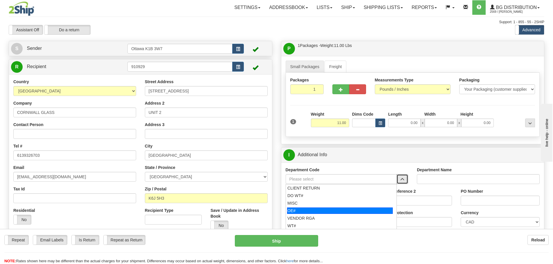
click at [329, 209] on div "OE#" at bounding box center [340, 211] width 106 height 6
type input "OE#"
type input "ORDERS"
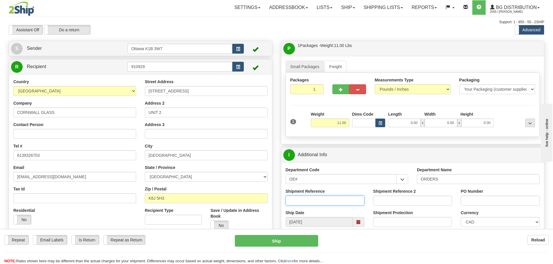
click at [329, 198] on input "Shipment Reference" at bounding box center [324, 201] width 79 height 10
type input "10204171-00"
click at [493, 200] on input "PO Number" at bounding box center [499, 201] width 79 height 10
type input "24151"
click at [395, 125] on input "0.00" at bounding box center [404, 123] width 32 height 9
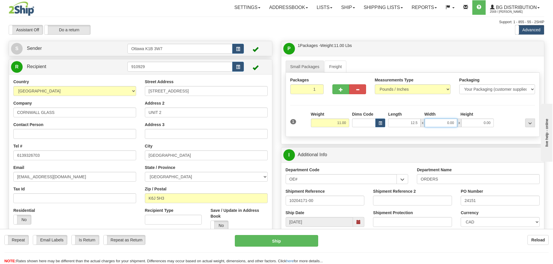
type input "12.50"
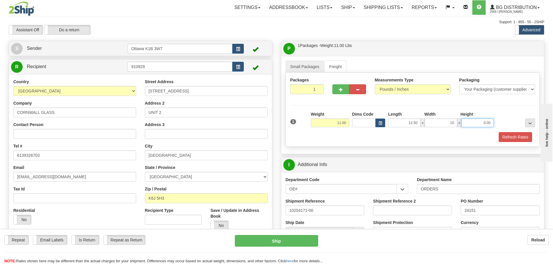
type input "10.00"
type input "8.00"
click at [515, 136] on button "Refresh Rates" at bounding box center [514, 137] width 33 height 10
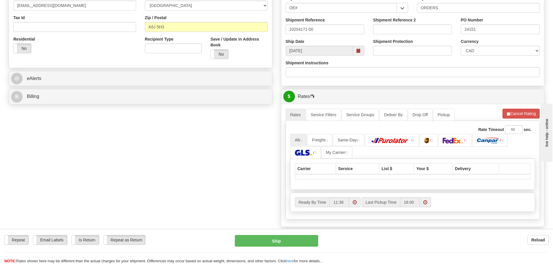
scroll to position [174, 0]
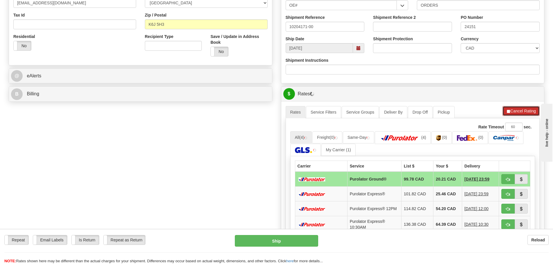
click at [515, 110] on button "Cancel Rating" at bounding box center [520, 111] width 37 height 10
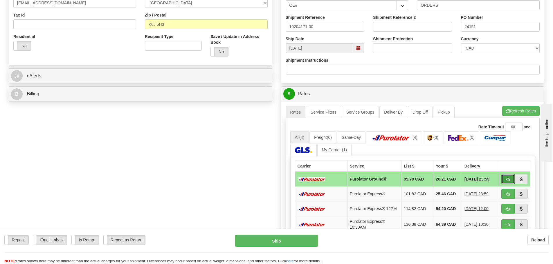
click at [504, 182] on button "button" at bounding box center [507, 179] width 13 height 10
type input "260"
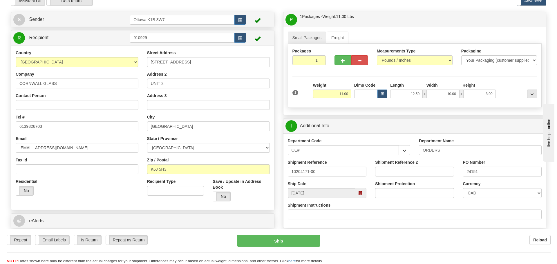
scroll to position [58, 0]
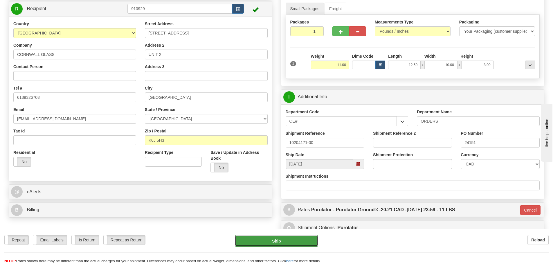
click at [304, 237] on button "Ship" at bounding box center [276, 241] width 83 height 12
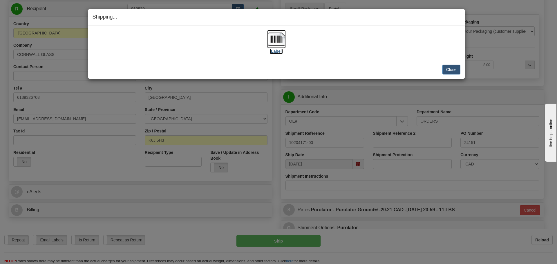
click at [273, 52] on label "[Label]" at bounding box center [276, 51] width 13 height 6
click at [450, 66] on button "Close" at bounding box center [451, 70] width 18 height 10
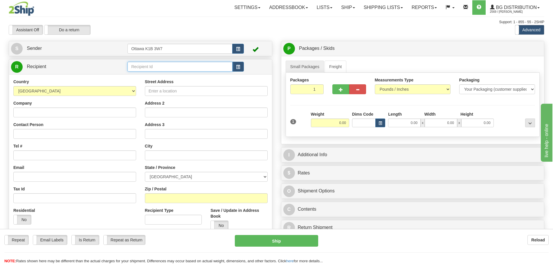
click at [196, 71] on input "text" at bounding box center [179, 67] width 105 height 10
type input "60708"
click at [239, 32] on div "Assistant On Assistant Off Do a return Do a return Previous Next Standard Advan…" at bounding box center [276, 30] width 544 height 10
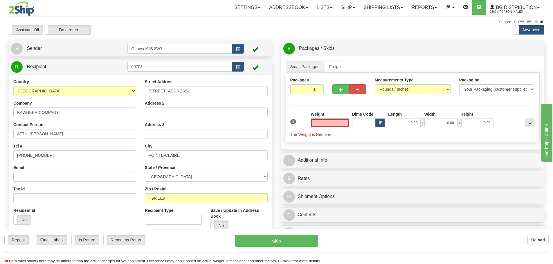
type input "0.00"
click at [224, 220] on div "Save / Update in Address Book Yes No" at bounding box center [238, 219] width 57 height 23
click at [223, 225] on label "No" at bounding box center [219, 225] width 17 height 9
drag, startPoint x: 96, startPoint y: 110, endPoint x: 0, endPoint y: 117, distance: 96.0
click at [0, 117] on div "Toggle navigation Settings Shipping Preferences Fields Preferences New" at bounding box center [276, 154] width 553 height 308
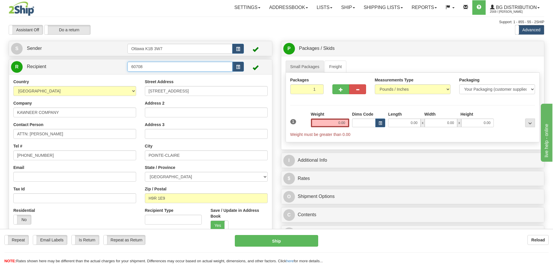
click at [187, 71] on input "60708" at bounding box center [179, 67] width 105 height 10
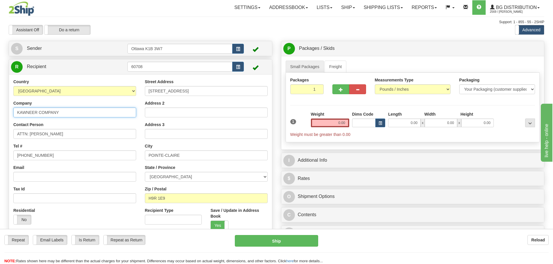
drag, startPoint x: 83, startPoint y: 114, endPoint x: 0, endPoint y: 117, distance: 83.0
click at [0, 117] on div "Toggle navigation Settings Shipping Preferences Fields Preferences New" at bounding box center [276, 154] width 553 height 308
type input "FAIRVIEW GLASS & MIRROR LTD"
click at [70, 158] on input "(416)291-0313" at bounding box center [74, 156] width 123 height 10
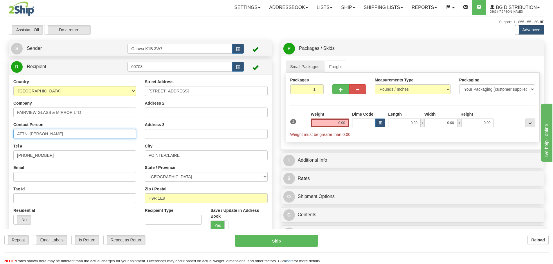
drag, startPoint x: 66, startPoint y: 133, endPoint x: 0, endPoint y: 141, distance: 66.3
click at [0, 140] on div "Toggle navigation Settings Shipping Preferences Fields Preferences New" at bounding box center [276, 154] width 553 height 308
type input "RECEIVING"
click at [27, 153] on input "(416)291-0313" at bounding box center [74, 156] width 123 height 10
click at [33, 154] on input "(416)291-0313" at bounding box center [74, 156] width 123 height 10
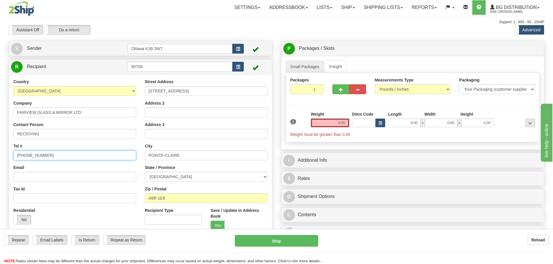
click at [33, 154] on input "(416)291-0313" at bounding box center [74, 156] width 123 height 10
click at [77, 153] on input "(416)291-0313" at bounding box center [74, 156] width 123 height 10
click at [196, 88] on input "171 HYMUS BLVD" at bounding box center [206, 91] width 123 height 10
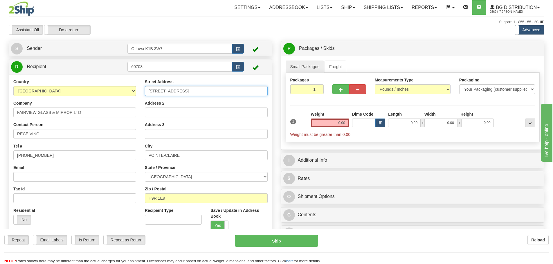
click at [196, 88] on input "171 HYMUS BLVD" at bounding box center [206, 91] width 123 height 10
type input "2691 MARKHAM RD"
type input "SCARBOROUGH"
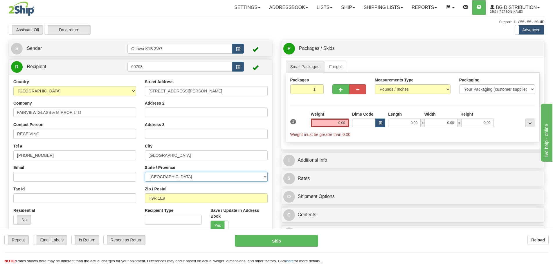
click at [191, 176] on select "ALBERTA BRITISH COLUMBIA MANITOBA NEW BRUNSWICK NEWFOUNDLAND NOVA SCOTIA NUNAVU…" at bounding box center [206, 177] width 123 height 10
select select "ON"
click at [145, 172] on select "ALBERTA BRITISH COLUMBIA MANITOBA NEW BRUNSWICK NEWFOUNDLAND NOVA SCOTIA NUNAVU…" at bounding box center [206, 177] width 123 height 10
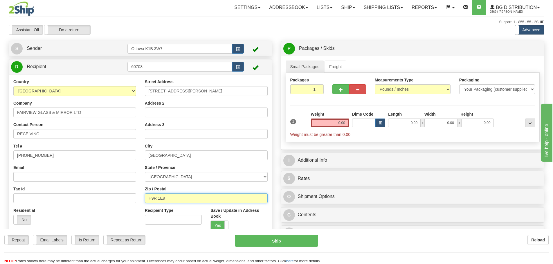
drag, startPoint x: 180, startPoint y: 197, endPoint x: 85, endPoint y: 198, distance: 95.2
click at [86, 198] on div "Country AFGHANISTAN ALAND ISLANDS ALBANIA ALGERIA AMERICAN SAMOA ANDORRA ANGOLA…" at bounding box center [140, 157] width 263 height 156
type input "M1X 1L4"
click at [327, 121] on input "0.00" at bounding box center [330, 123] width 38 height 9
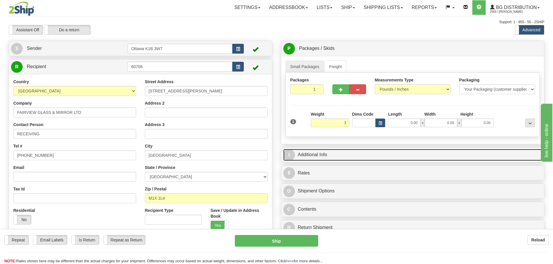
type input "3.00"
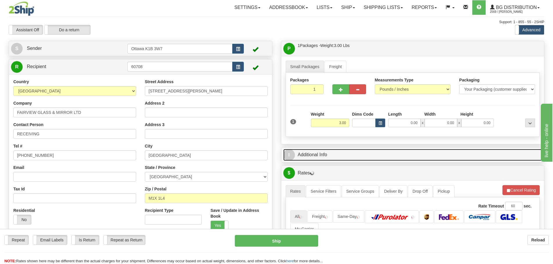
click at [403, 152] on link "I Additional Info" at bounding box center [412, 155] width 259 height 12
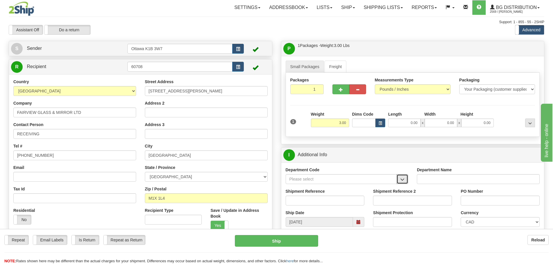
click at [404, 181] on span "button" at bounding box center [402, 180] width 4 height 4
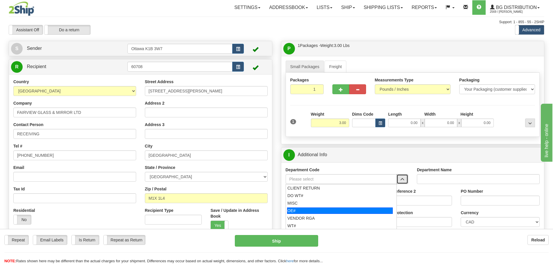
click at [330, 210] on div "OE#" at bounding box center [340, 211] width 106 height 6
type input "OE#"
type input "ORDERS"
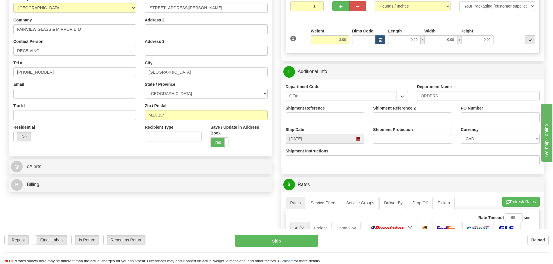
scroll to position [87, 0]
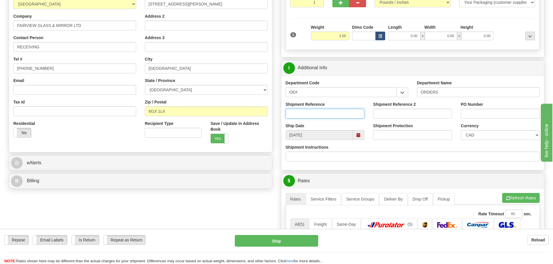
click at [339, 113] on input "Shipment Reference" at bounding box center [324, 114] width 79 height 10
drag, startPoint x: 328, startPoint y: 92, endPoint x: 184, endPoint y: 97, distance: 144.8
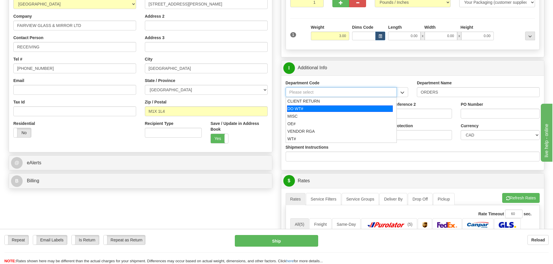
click at [326, 107] on div "DO WT#" at bounding box center [340, 109] width 106 height 6
type input "DO WT#"
type input "DIRECT ORDERS"
type input "DO WT#"
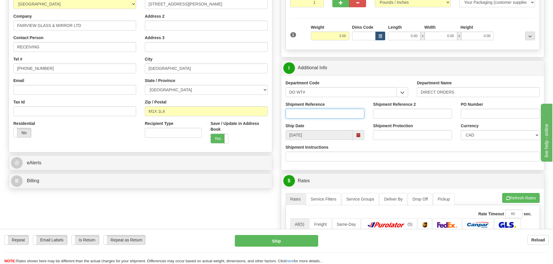
click at [317, 118] on input "Shipment Reference" at bounding box center [324, 114] width 79 height 10
type input "167164-00"
click at [474, 114] on input "Enbrige" at bounding box center [499, 114] width 79 height 10
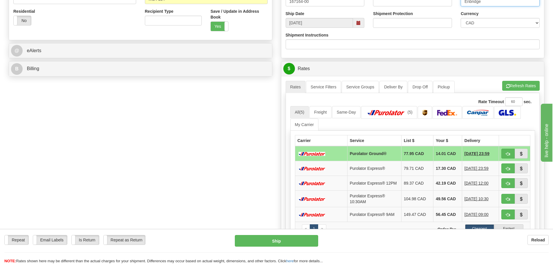
scroll to position [203, 0]
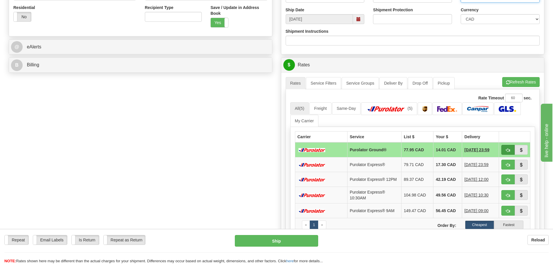
type input "Enbridge"
click at [504, 150] on button "button" at bounding box center [507, 150] width 13 height 10
type input "260"
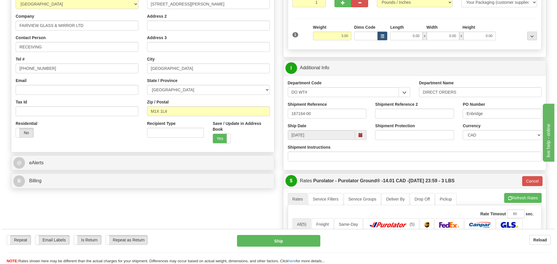
scroll to position [58, 0]
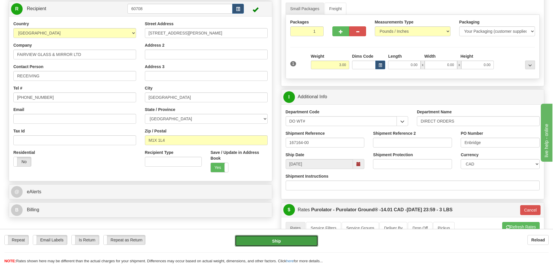
click at [278, 244] on button "Ship" at bounding box center [276, 241] width 83 height 12
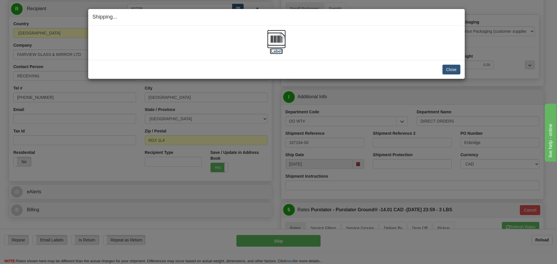
click at [277, 52] on label "[Label]" at bounding box center [276, 51] width 13 height 6
click at [453, 72] on button "Close" at bounding box center [451, 70] width 18 height 10
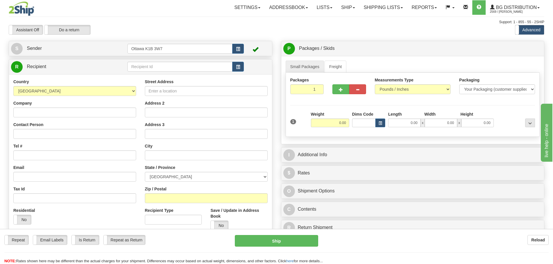
click at [189, 74] on div "Country AFGHANISTAN ALAND ISLANDS ALBANIA ALGERIA AMERICAN SAMOA ANDORRA ANGOLA…" at bounding box center [140, 167] width 263 height 187
click at [187, 66] on input "text" at bounding box center [179, 67] width 105 height 10
type input "60464"
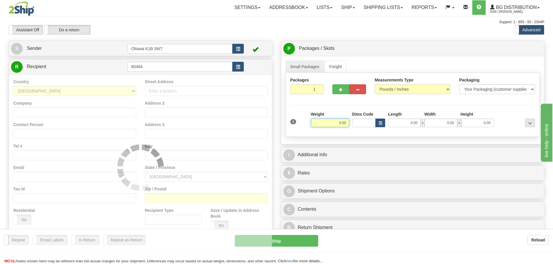
click at [213, 33] on div "Assistant On Assistant Off Do a return Do a return" at bounding box center [117, 30] width 227 height 10
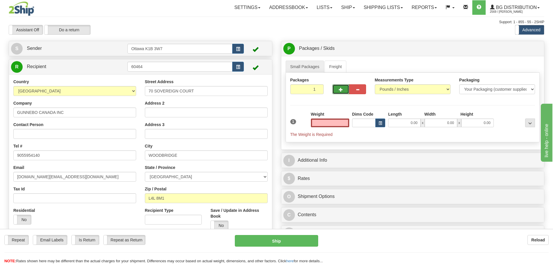
type input "0.00"
click at [332, 92] on button "button" at bounding box center [340, 89] width 17 height 10
type input "2"
click at [526, 50] on span "Pack / Skid Level" at bounding box center [525, 49] width 27 height 4
radio input "true"
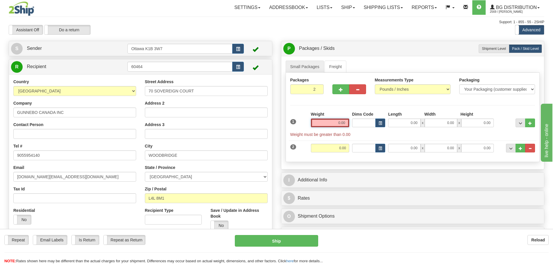
click at [330, 121] on input "0.00" at bounding box center [330, 123] width 38 height 9
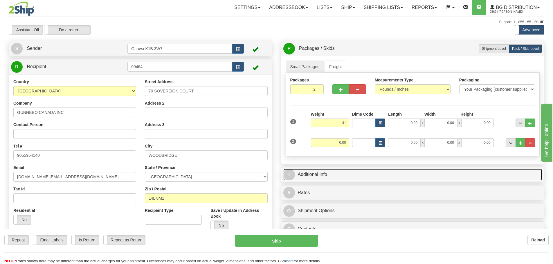
type input "41.00"
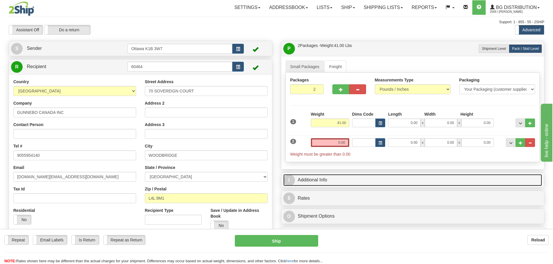
click at [364, 172] on div "P Packages / Skids 2 Packages - Weight: 41.00 Lbs 1 Skids - Weight: 0.00 Lbs Sh…" at bounding box center [412, 152] width 272 height 223
click at [363, 184] on link "I Additional Info" at bounding box center [412, 180] width 259 height 12
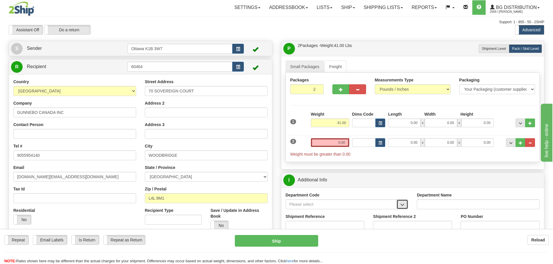
click at [403, 206] on span "button" at bounding box center [402, 205] width 4 height 4
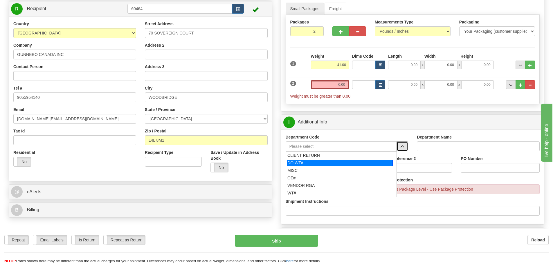
click at [314, 166] on div "DO WT#" at bounding box center [340, 163] width 106 height 6
type input "DO WT#"
type input "DIRECT ORDERS"
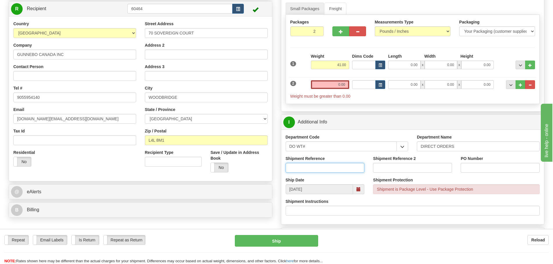
click at [314, 171] on input "Shipment Reference" at bounding box center [324, 168] width 79 height 10
type input "167184-00"
click at [469, 167] on input "PO Number" at bounding box center [499, 168] width 79 height 10
type input "IPN11942"
click at [325, 82] on input "0.00" at bounding box center [330, 84] width 38 height 9
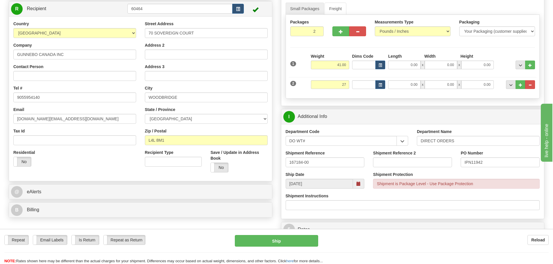
type input "27.00"
click at [274, 169] on div "Create a label for the return Create Pickup Without Label S Sender Ottawa K1B 3…" at bounding box center [140, 102] width 272 height 238
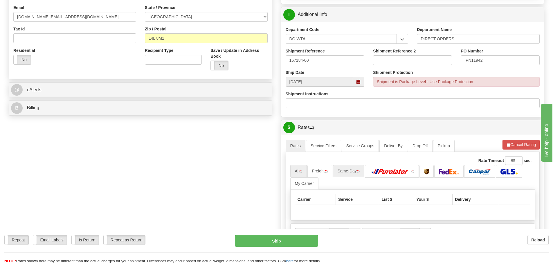
scroll to position [174, 0]
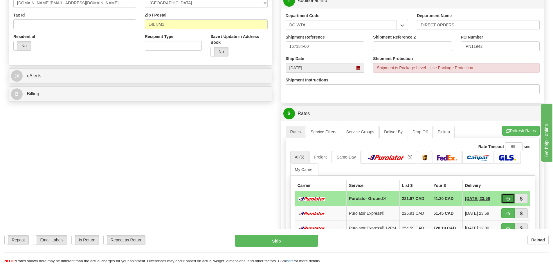
click at [508, 201] on span "button" at bounding box center [508, 199] width 4 height 4
type input "260"
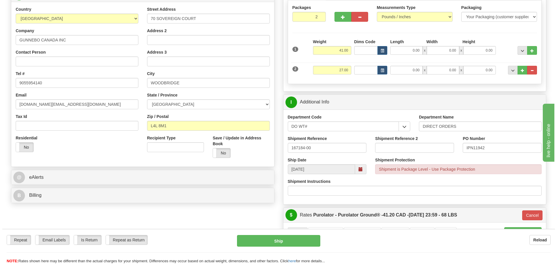
scroll to position [87, 0]
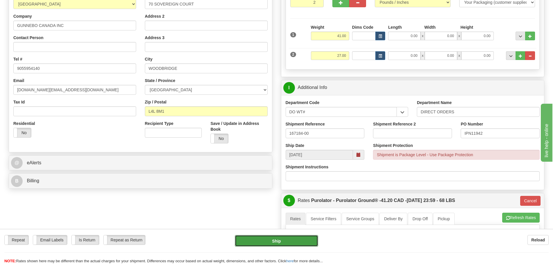
click at [281, 241] on button "Ship" at bounding box center [276, 241] width 83 height 12
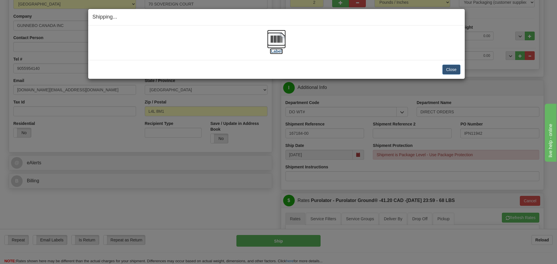
click at [278, 53] on label "[Label]" at bounding box center [276, 51] width 13 height 6
click at [461, 66] on div "Close Cancel Cancel Shipment and Quit Pickup Quit Pickup ONLY" at bounding box center [276, 69] width 376 height 19
click at [458, 67] on button "Close" at bounding box center [451, 70] width 18 height 10
